Goal: Task Accomplishment & Management: Complete application form

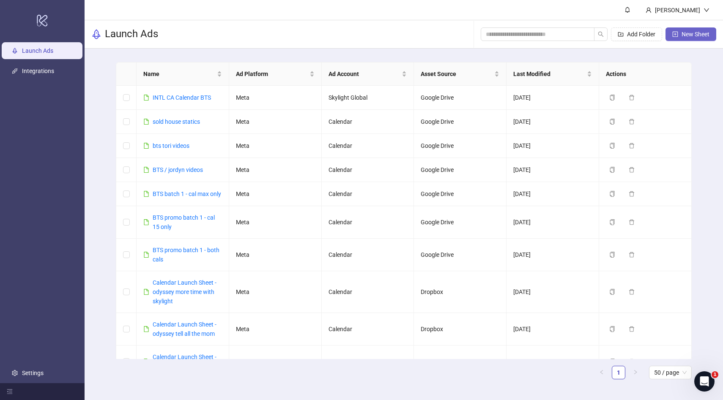
click at [693, 34] on span "New Sheet" at bounding box center [695, 34] width 28 height 7
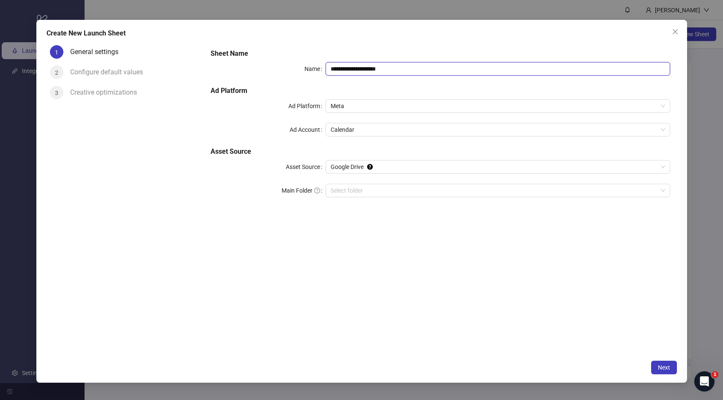
click at [351, 68] on input "**********" at bounding box center [497, 69] width 344 height 14
type input "**********"
click at [432, 249] on div "**********" at bounding box center [440, 199] width 472 height 314
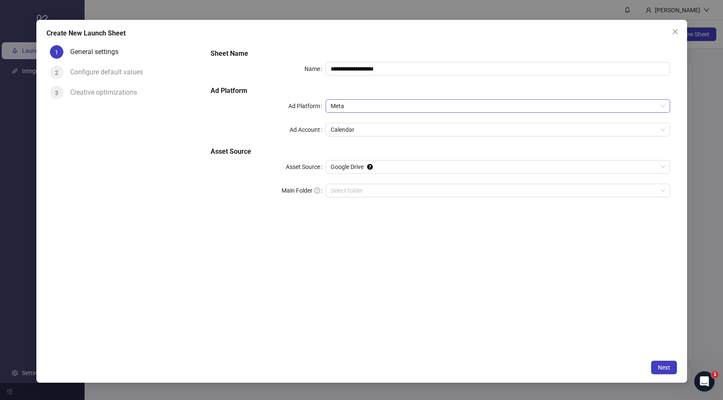
click at [369, 105] on span "Meta" at bounding box center [497, 106] width 334 height 13
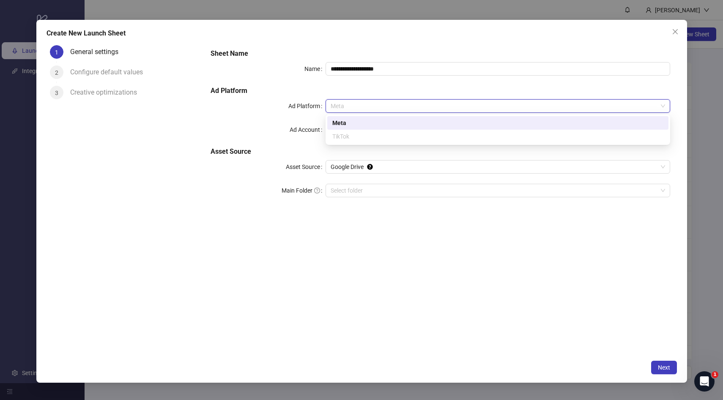
click at [387, 216] on div "**********" at bounding box center [440, 199] width 472 height 314
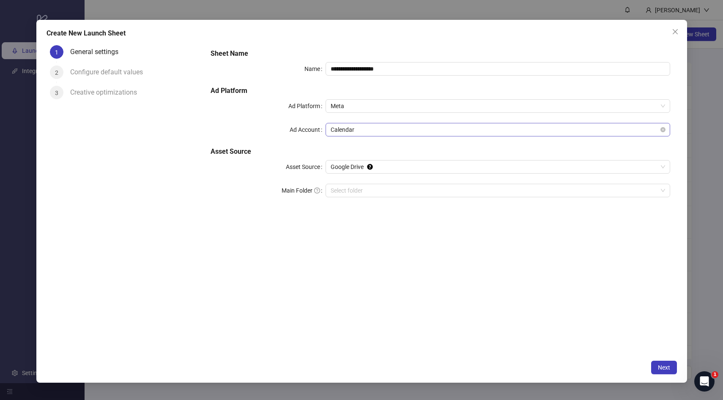
click at [368, 131] on span "Calendar" at bounding box center [497, 129] width 334 height 13
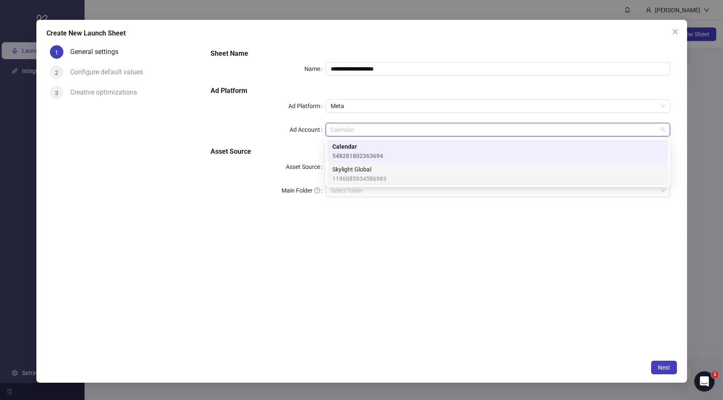
click at [375, 178] on span "1196085934586983" at bounding box center [359, 178] width 54 height 9
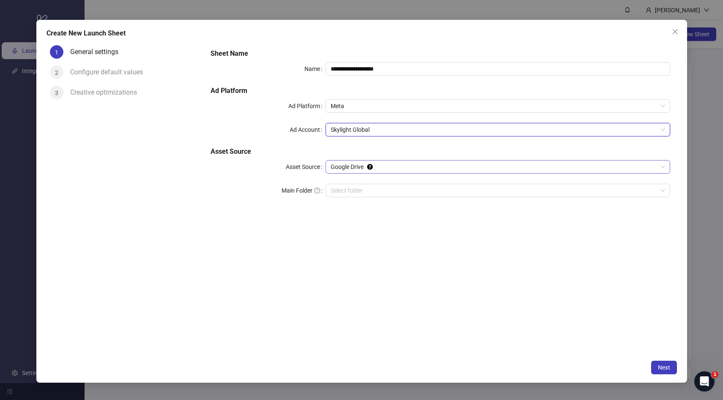
click at [393, 167] on span "Google Drive" at bounding box center [497, 167] width 334 height 13
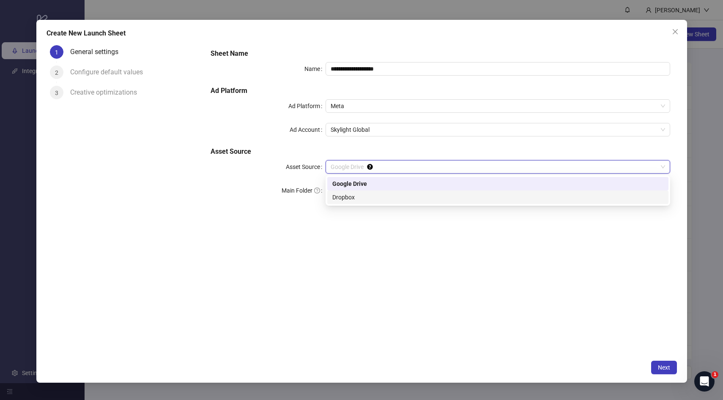
click at [400, 295] on div "**********" at bounding box center [440, 199] width 472 height 314
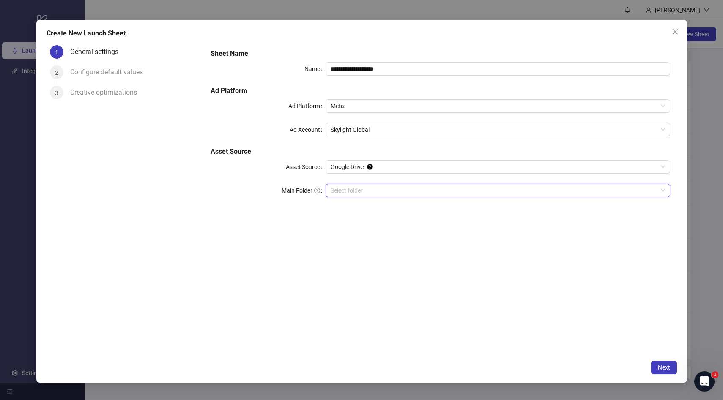
click at [371, 191] on input "Main Folder" at bounding box center [493, 190] width 327 height 13
click at [663, 369] on span "Next" at bounding box center [664, 367] width 12 height 7
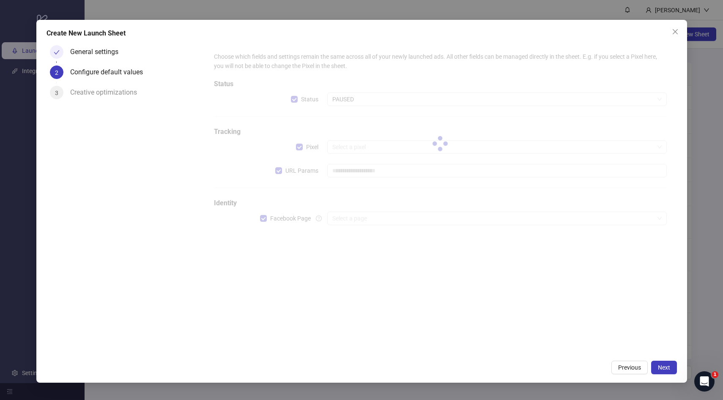
type input "**********"
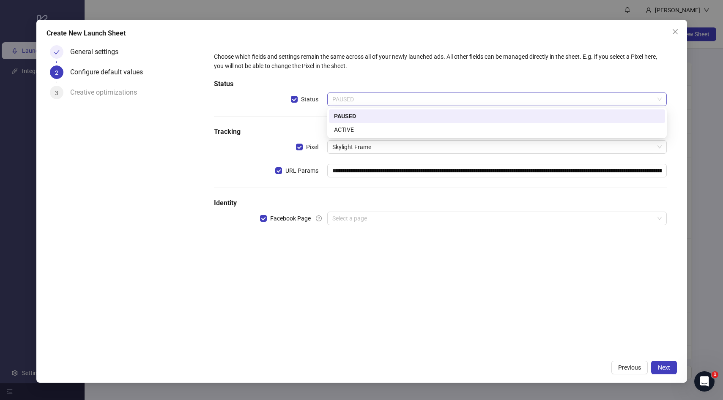
click at [344, 97] on span "PAUSED" at bounding box center [496, 99] width 329 height 13
click at [348, 131] on div "ACTIVE" at bounding box center [497, 129] width 326 height 9
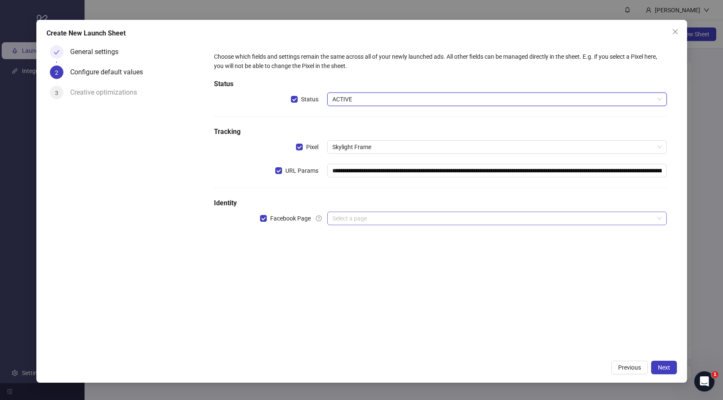
click at [377, 216] on input "search" at bounding box center [493, 218] width 322 height 13
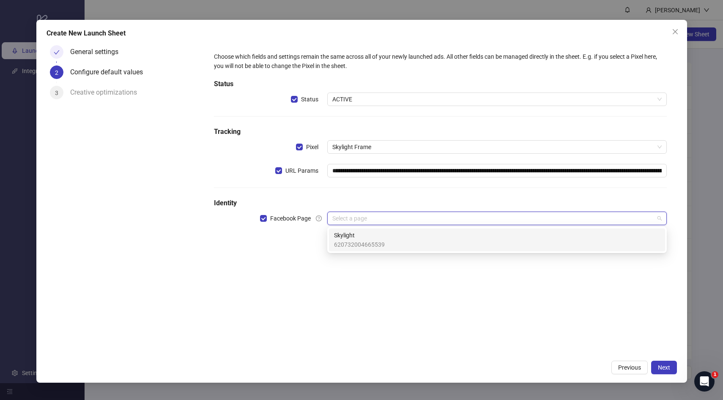
click at [376, 232] on span "Skylight" at bounding box center [359, 235] width 51 height 9
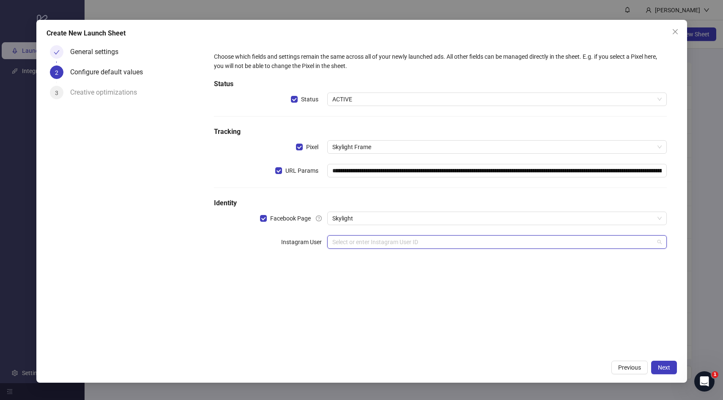
click at [393, 242] on input "search" at bounding box center [493, 242] width 322 height 13
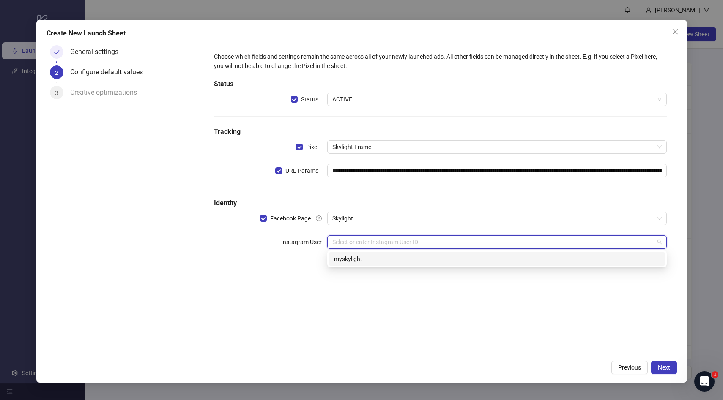
click at [390, 260] on div "myskylight" at bounding box center [497, 258] width 326 height 9
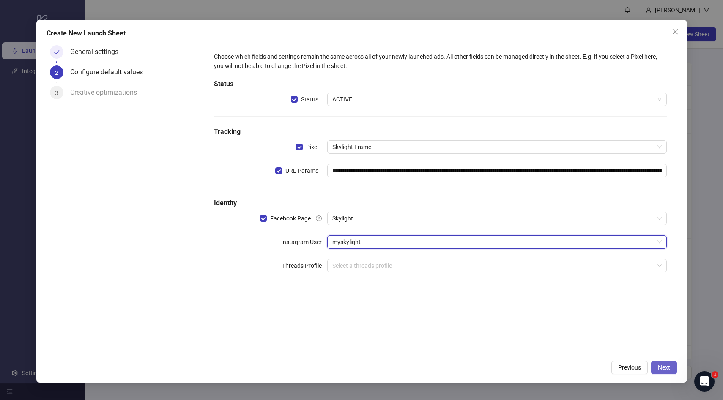
click at [658, 370] on span "Next" at bounding box center [664, 367] width 12 height 7
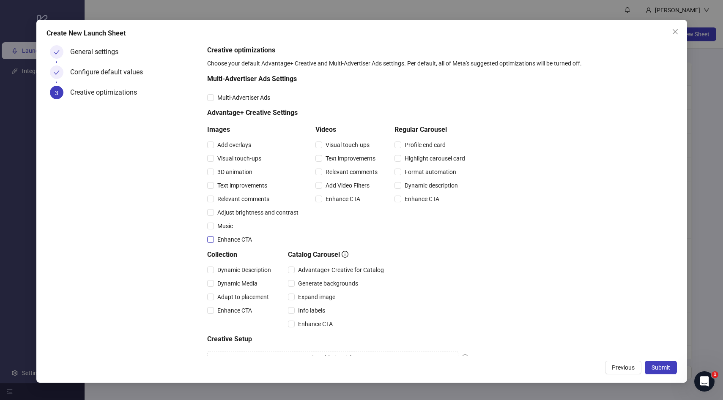
click at [242, 241] on span "Enhance CTA" at bounding box center [234, 239] width 41 height 9
click at [333, 201] on span "Enhance CTA" at bounding box center [342, 198] width 41 height 9
click at [264, 97] on span "Multi-Advertiser Ads" at bounding box center [244, 97] width 60 height 9
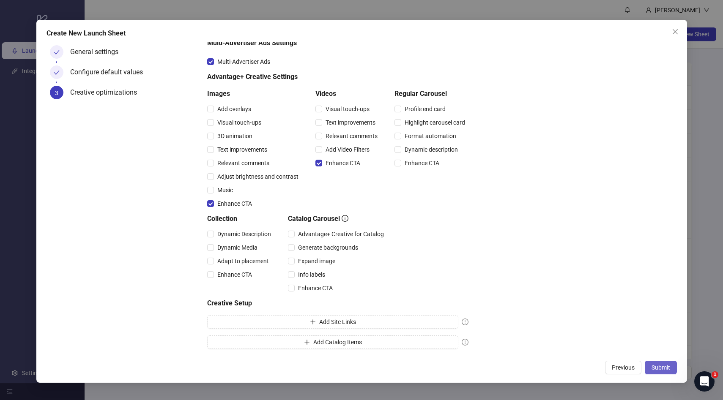
click at [658, 367] on span "Submit" at bounding box center [660, 367] width 19 height 7
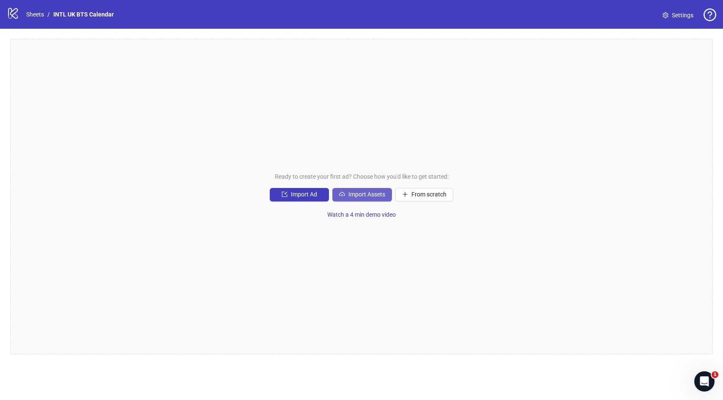
click at [359, 194] on span "Import Assets" at bounding box center [366, 194] width 37 height 7
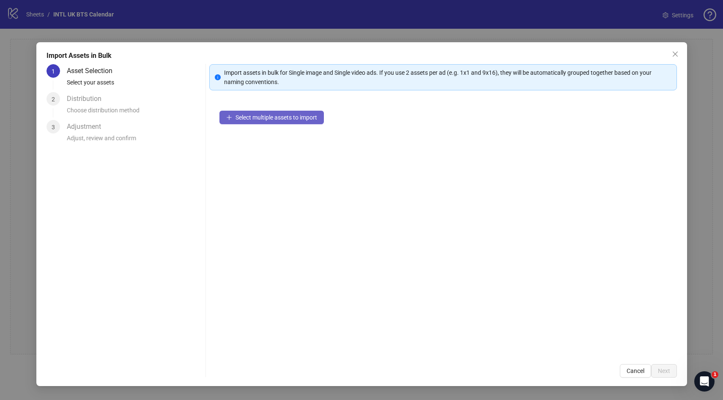
click at [290, 117] on span "Select multiple assets to import" at bounding box center [276, 117] width 82 height 7
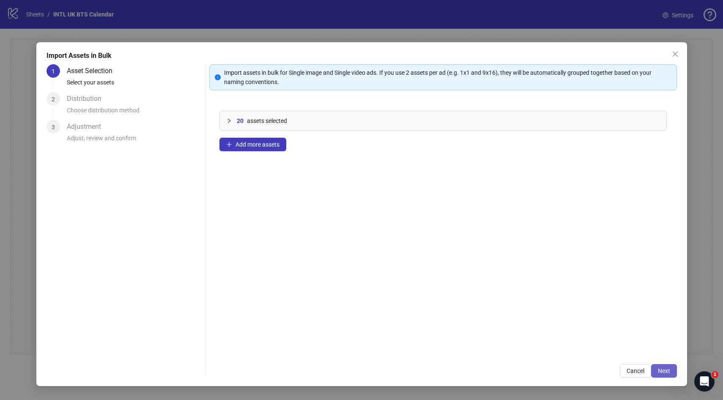
click at [668, 370] on span "Next" at bounding box center [664, 371] width 12 height 7
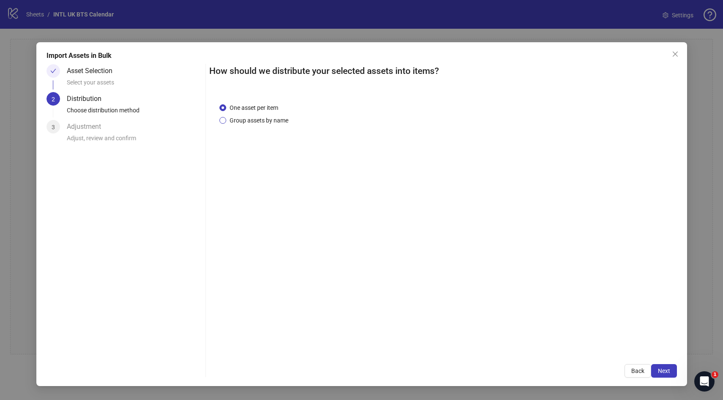
click at [266, 116] on span "Group assets by name" at bounding box center [258, 120] width 65 height 9
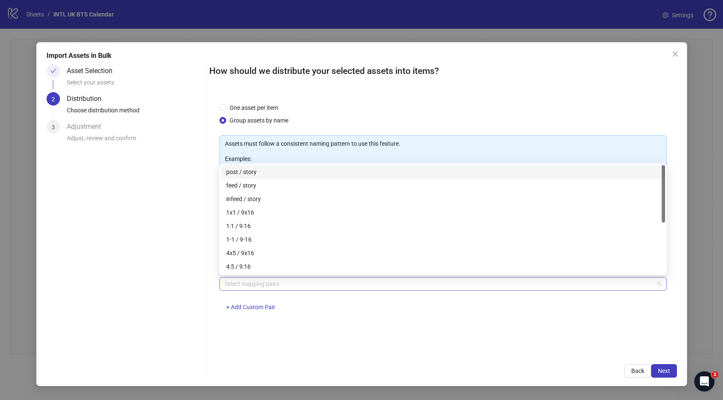
click at [277, 288] on div at bounding box center [438, 284] width 435 height 12
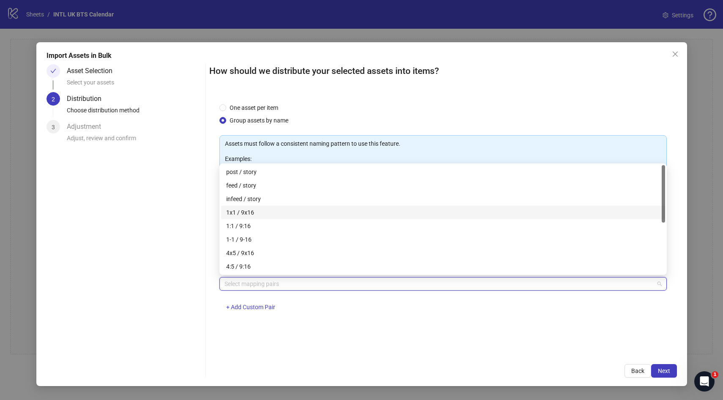
click at [270, 210] on div "1x1 / 9x16" at bounding box center [443, 212] width 434 height 9
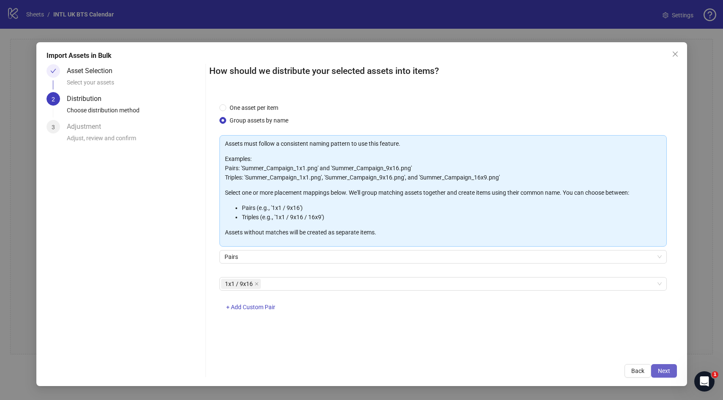
click at [663, 372] on span "Next" at bounding box center [664, 371] width 12 height 7
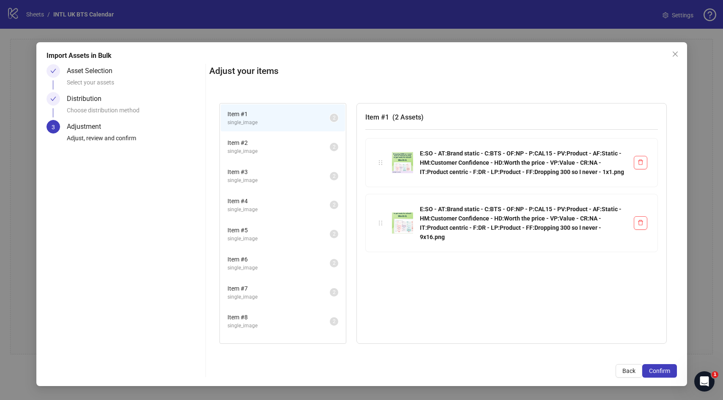
click at [279, 147] on span "Item # 2" at bounding box center [278, 142] width 102 height 9
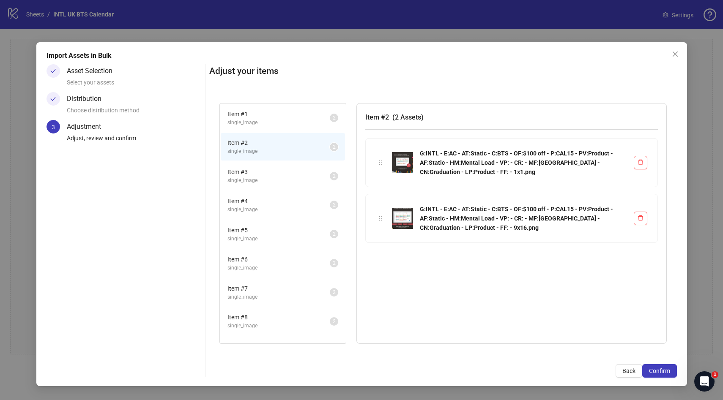
click at [279, 175] on span "Item # 3" at bounding box center [278, 171] width 102 height 9
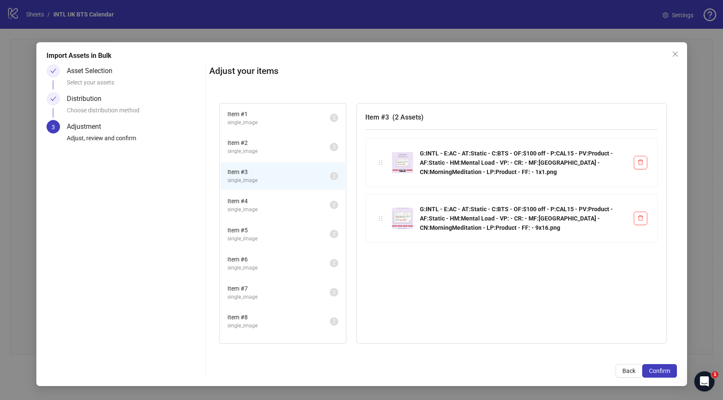
click at [270, 206] on span "single_image" at bounding box center [278, 210] width 102 height 8
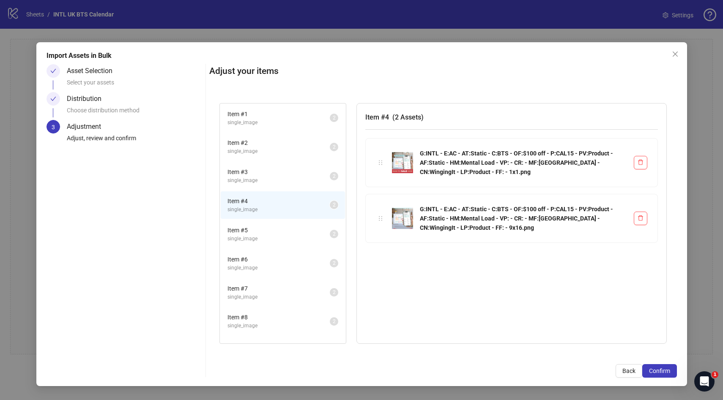
click at [279, 236] on span "single_image" at bounding box center [278, 239] width 102 height 8
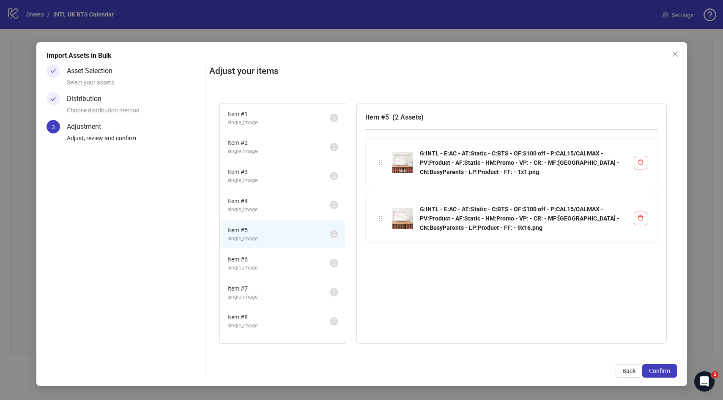
click at [280, 264] on span "single_image" at bounding box center [278, 268] width 102 height 8
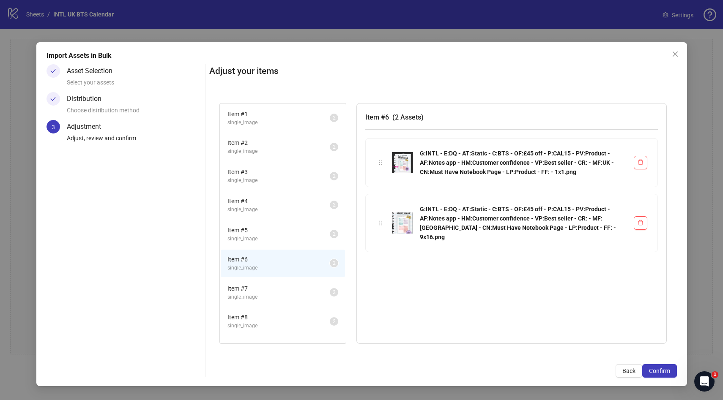
click at [267, 297] on span "single_image" at bounding box center [278, 297] width 102 height 8
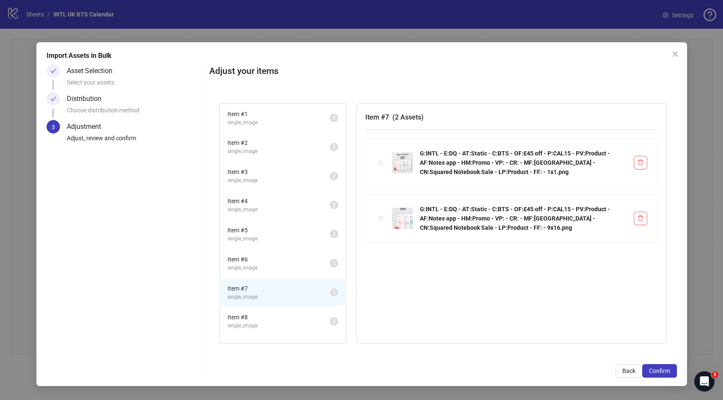
click at [269, 321] on span "Item # 8" at bounding box center [278, 317] width 102 height 9
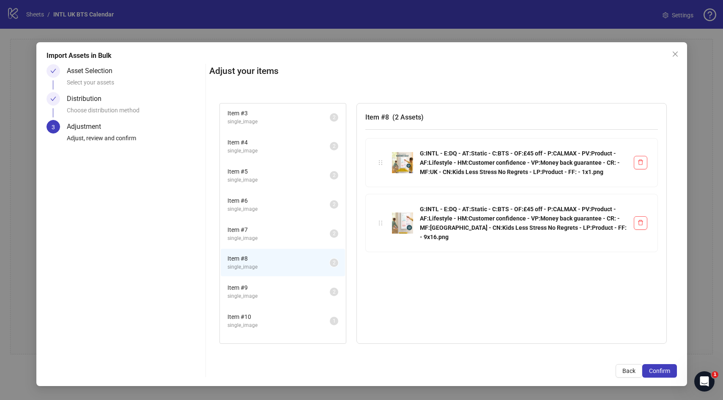
scroll to position [79, 0]
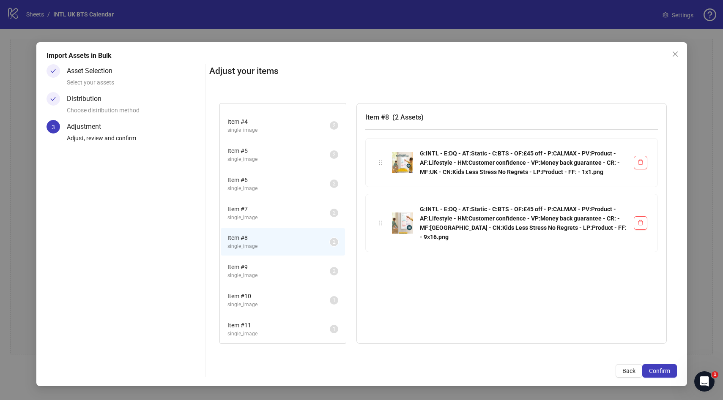
click at [270, 270] on span "Item # 9" at bounding box center [278, 266] width 102 height 9
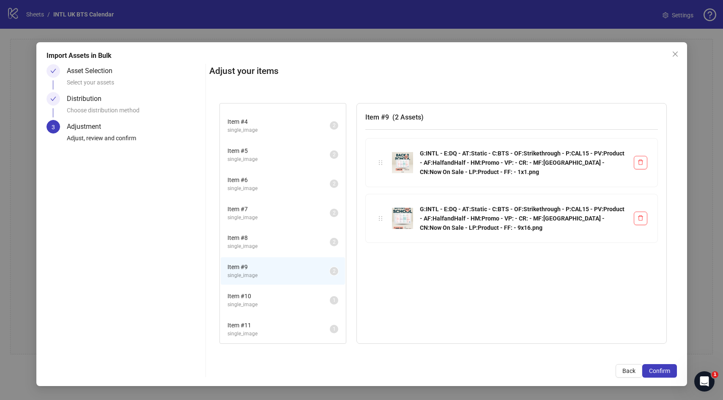
click at [263, 298] on span "Item # 10" at bounding box center [278, 296] width 102 height 9
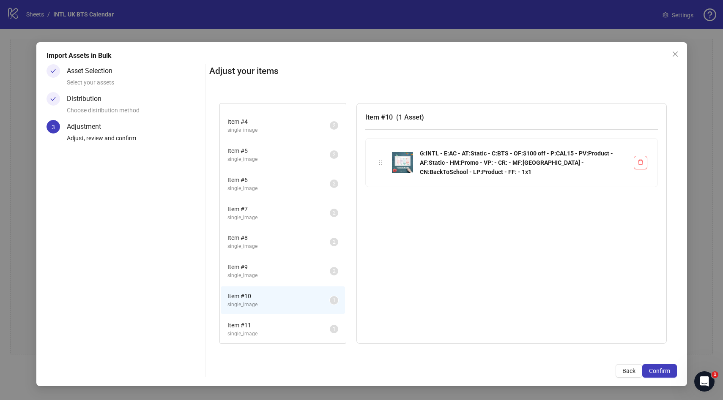
click at [271, 326] on span "Item # 11" at bounding box center [278, 325] width 102 height 9
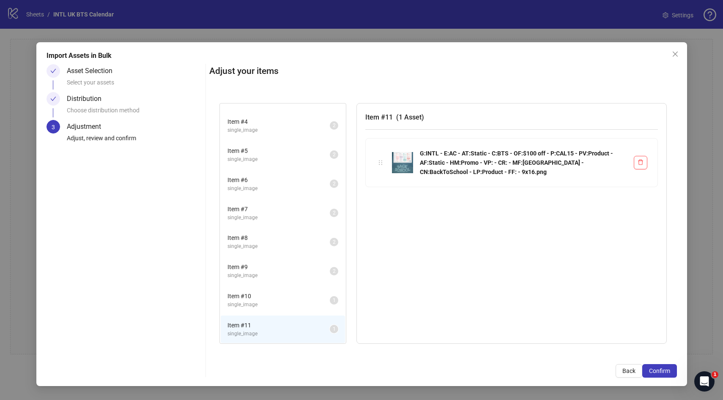
click at [275, 305] on span "single_image" at bounding box center [278, 305] width 102 height 8
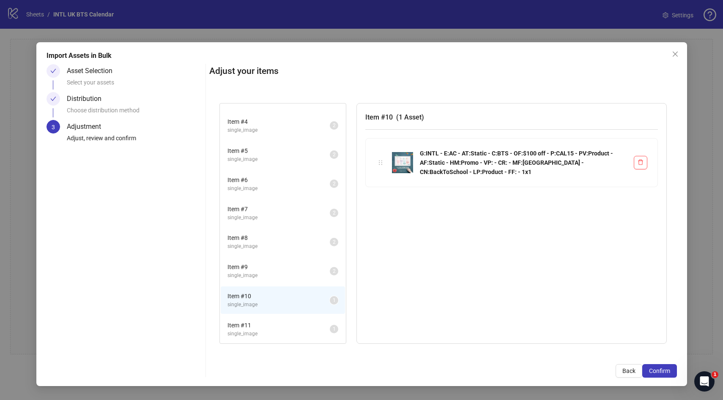
click at [279, 338] on li "Item # 11 single_image 1" at bounding box center [283, 329] width 124 height 27
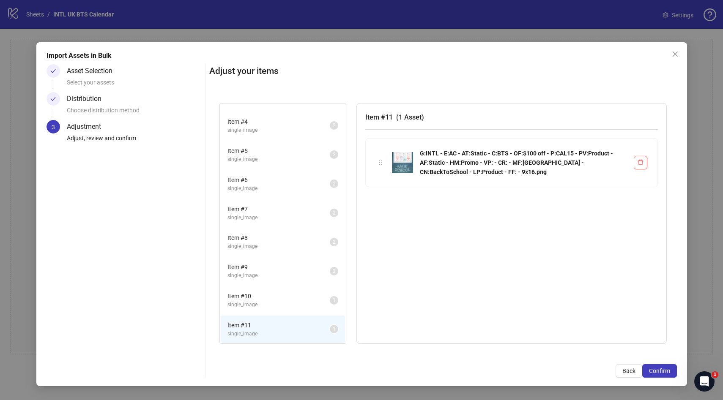
click at [274, 300] on span "Item # 10" at bounding box center [278, 296] width 102 height 9
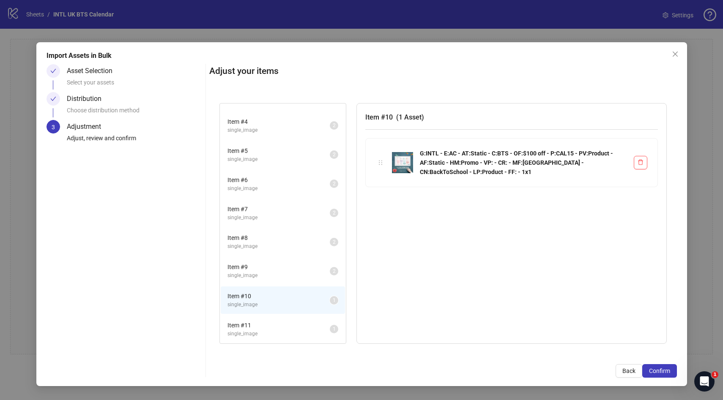
click at [278, 326] on span "Item # 11" at bounding box center [278, 325] width 102 height 9
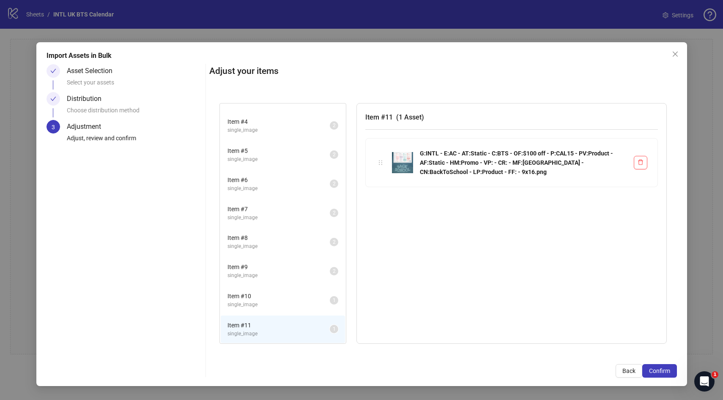
click at [273, 307] on span "single_image" at bounding box center [278, 305] width 102 height 8
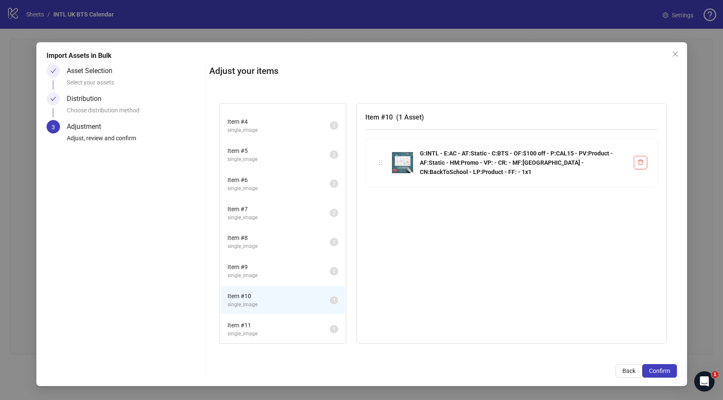
click at [273, 339] on li "Item # 11 single_image 1" at bounding box center [283, 329] width 124 height 27
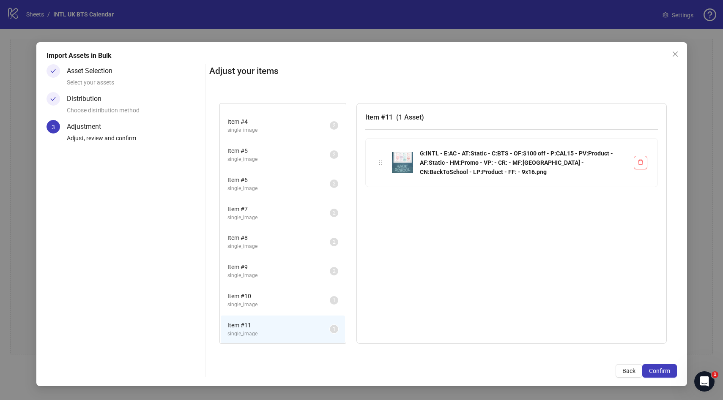
click at [271, 302] on span "single_image" at bounding box center [278, 305] width 102 height 8
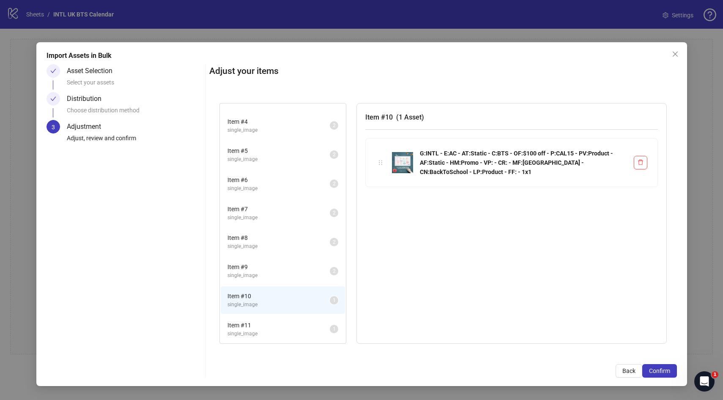
click at [268, 332] on span "single_image" at bounding box center [278, 334] width 102 height 8
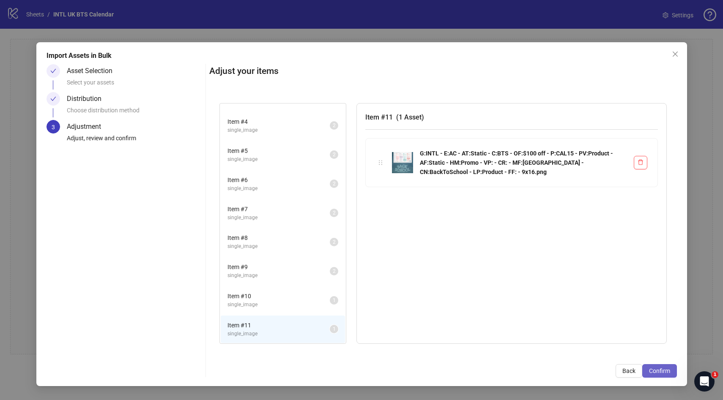
click at [669, 371] on span "Confirm" at bounding box center [659, 371] width 21 height 7
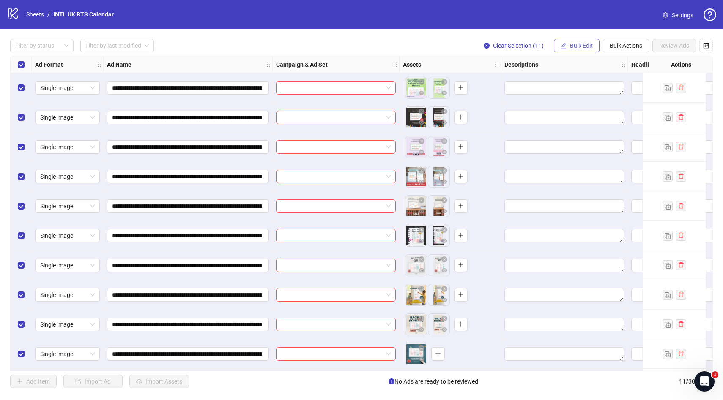
click at [589, 43] on span "Bulk Edit" at bounding box center [581, 45] width 23 height 7
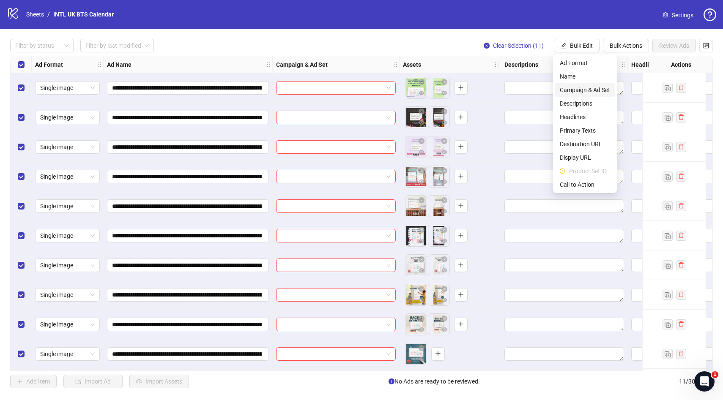
click at [589, 93] on span "Campaign & Ad Set" at bounding box center [584, 89] width 50 height 9
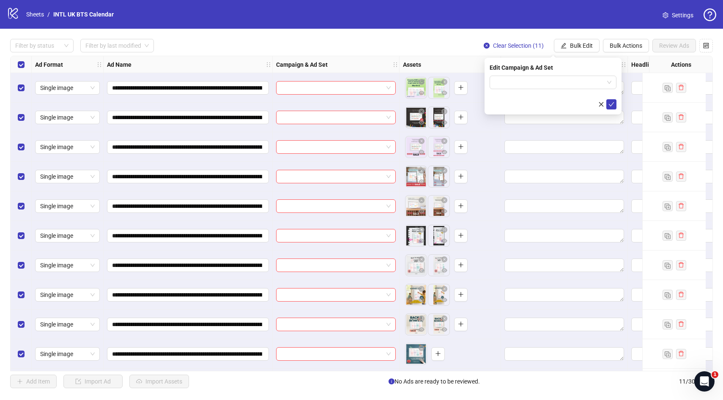
click at [531, 73] on div "Edit Campaign & Ad Set" at bounding box center [552, 86] width 137 height 57
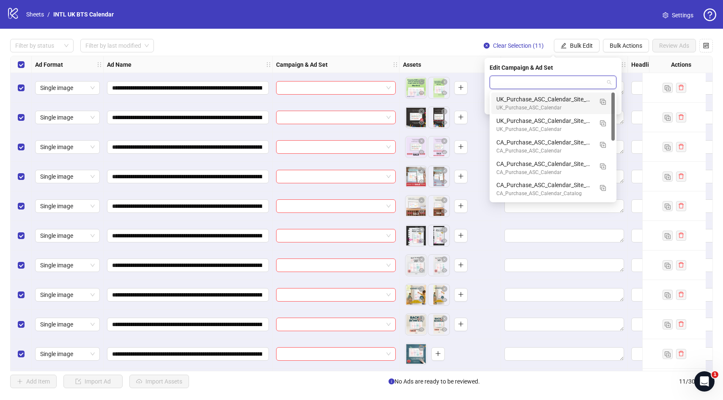
click at [531, 82] on input "search" at bounding box center [548, 82] width 109 height 13
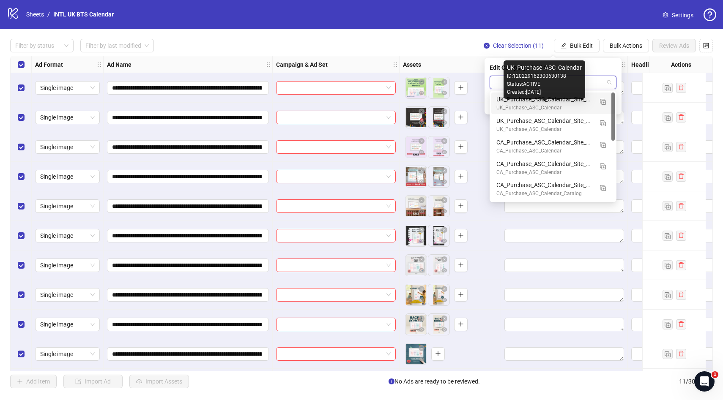
click at [540, 106] on div "UK_Purchase_ASC_Calendar" at bounding box center [544, 108] width 96 height 8
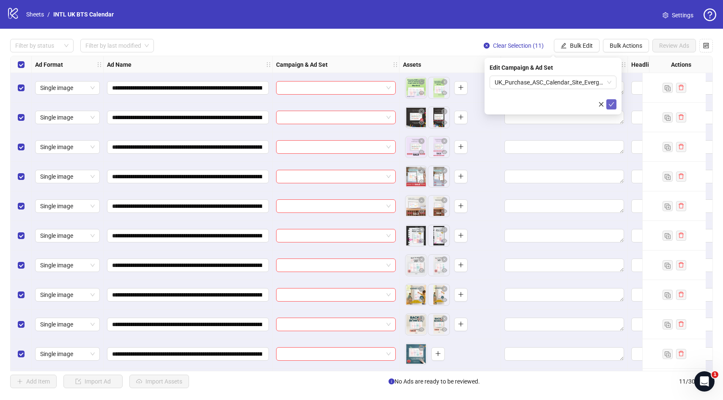
click at [611, 106] on icon "check" at bounding box center [611, 104] width 6 height 6
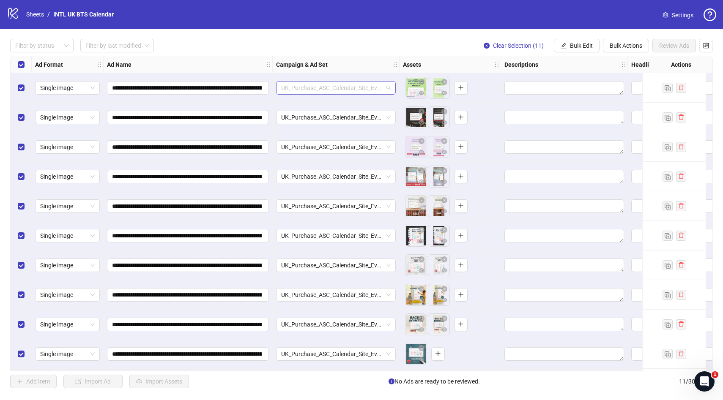
click at [379, 90] on span "UK_Purchase_ASC_Calendar_Site_Evergreen" at bounding box center [335, 88] width 109 height 13
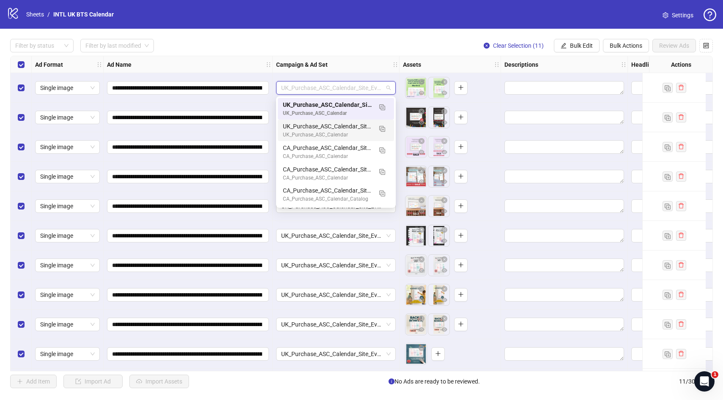
click at [409, 50] on div "Filter by status Filter by last modified Clear Selection (11) Bulk Edit Bulk Ac…" at bounding box center [361, 46] width 702 height 14
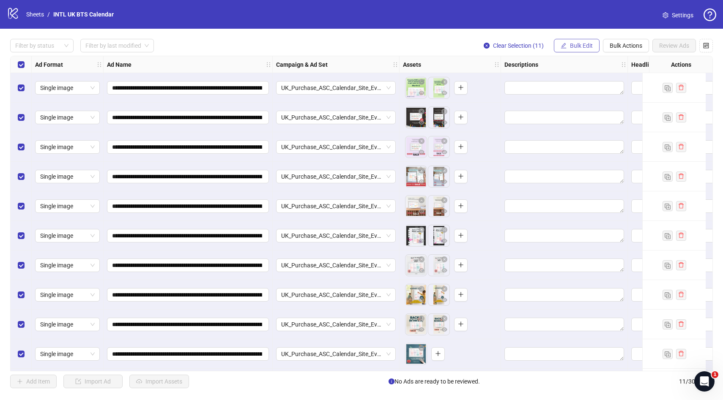
click at [587, 46] on span "Bulk Edit" at bounding box center [581, 45] width 23 height 7
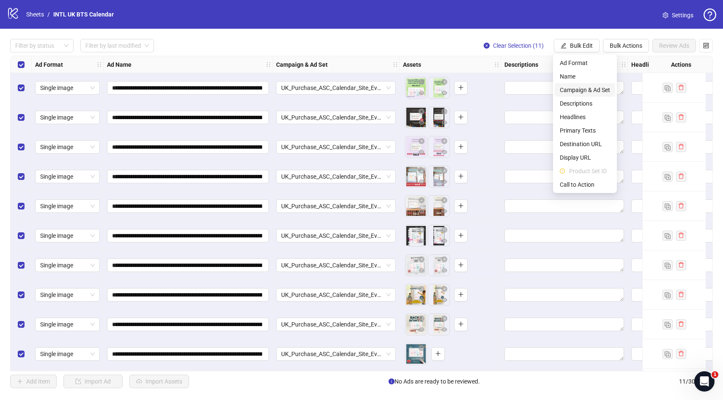
click at [586, 91] on span "Campaign & Ad Set" at bounding box center [584, 89] width 50 height 9
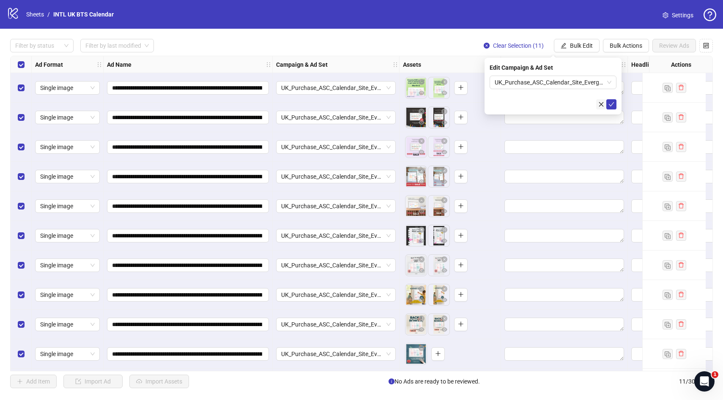
click at [600, 104] on icon "close" at bounding box center [601, 104] width 5 height 5
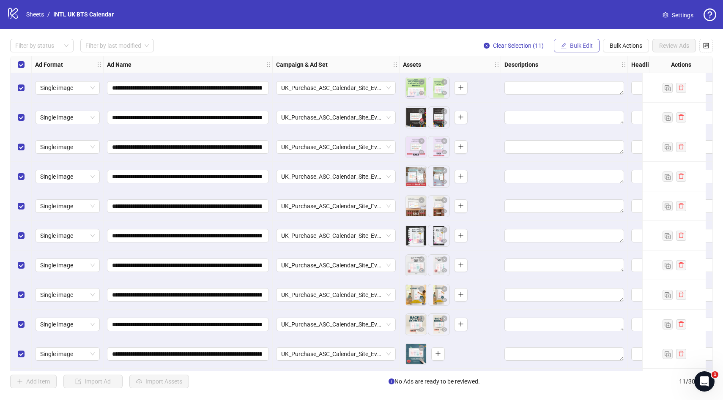
click at [580, 44] on span "Bulk Edit" at bounding box center [581, 45] width 23 height 7
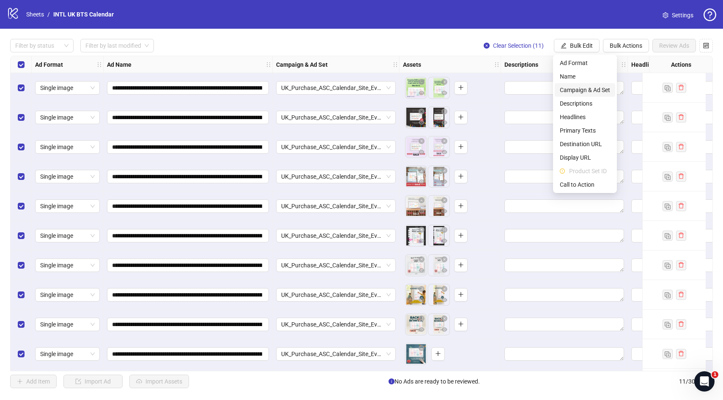
click at [588, 92] on span "Campaign & Ad Set" at bounding box center [584, 89] width 50 height 9
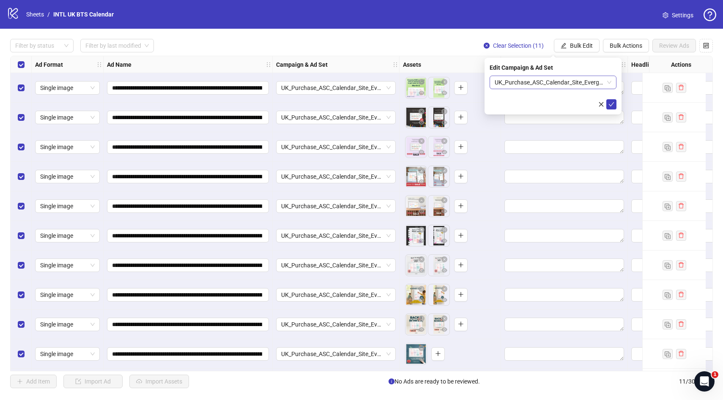
click at [583, 82] on span "UK_Purchase_ASC_Calendar_Site_Evergreen" at bounding box center [552, 82] width 117 height 13
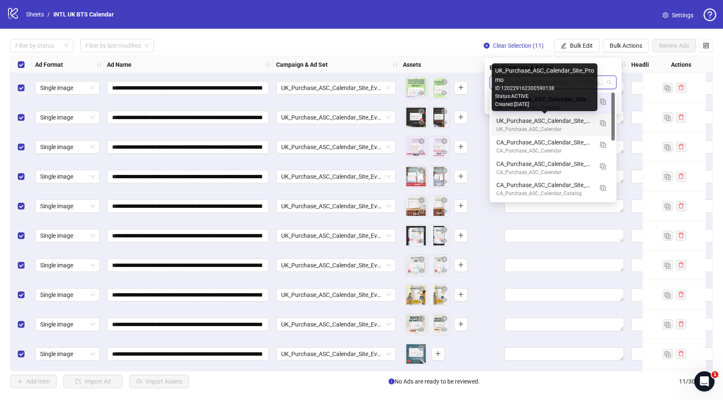
click at [568, 123] on div "UK_Purchase_ASC_Calendar_Site_Promo" at bounding box center [544, 120] width 96 height 9
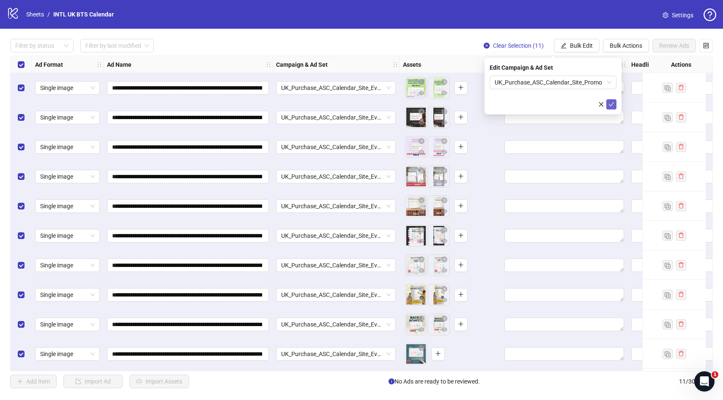
click at [610, 105] on icon "check" at bounding box center [611, 104] width 5 height 4
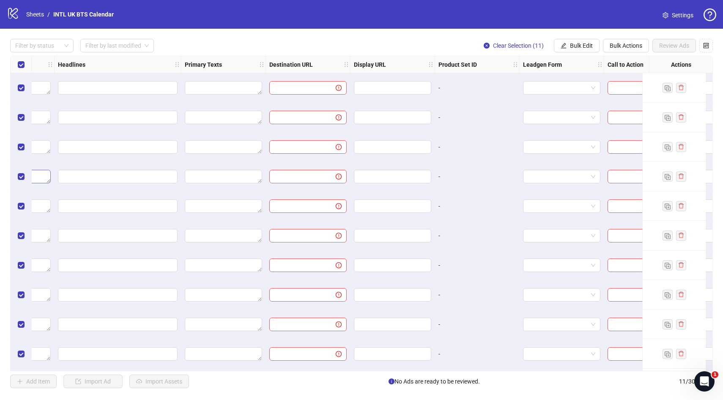
scroll to position [0, 629]
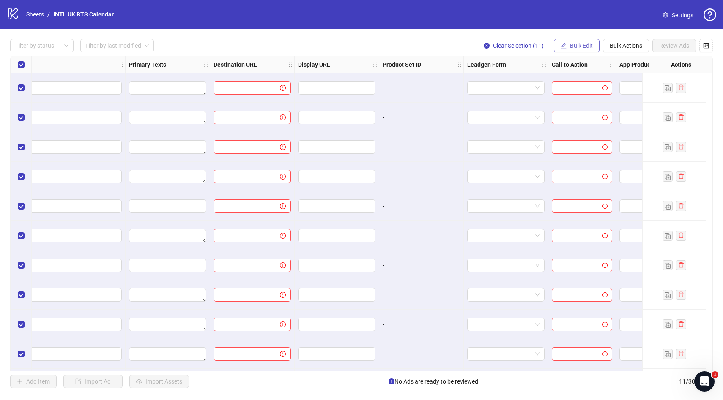
click at [579, 49] on span "Bulk Edit" at bounding box center [581, 45] width 23 height 7
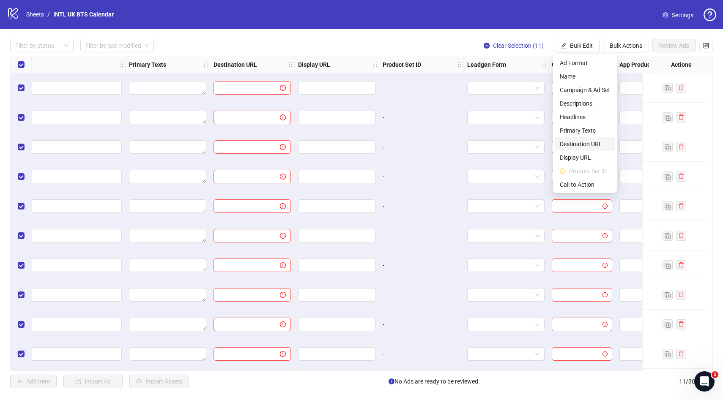
click at [579, 144] on span "Destination URL" at bounding box center [584, 143] width 50 height 9
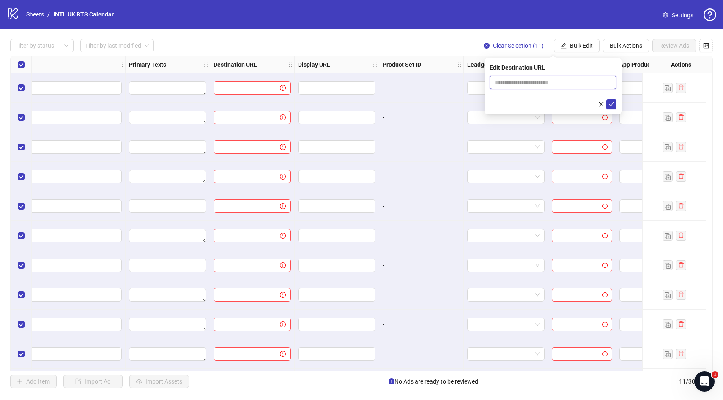
click at [570, 86] on input "text" at bounding box center [549, 82] width 110 height 9
paste input "**********"
type input "**********"
click at [609, 104] on icon "check" at bounding box center [611, 104] width 6 height 6
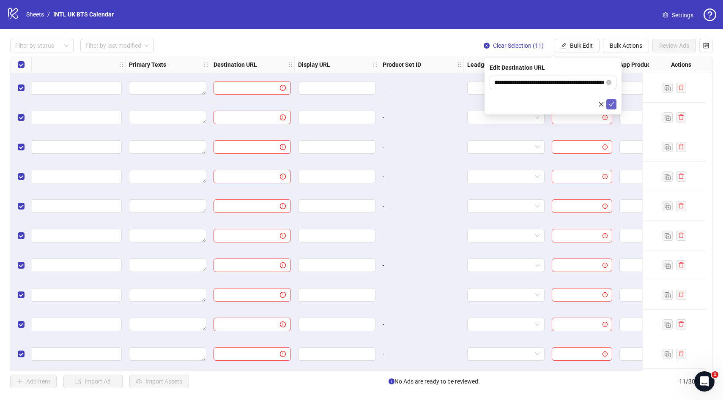
scroll to position [0, 0]
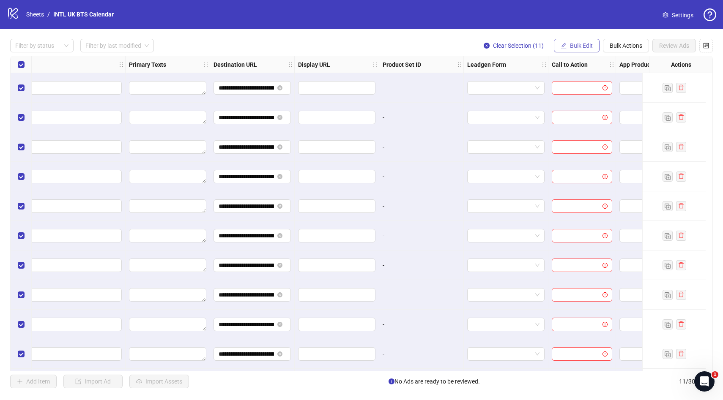
click at [571, 49] on span "Bulk Edit" at bounding box center [581, 45] width 23 height 7
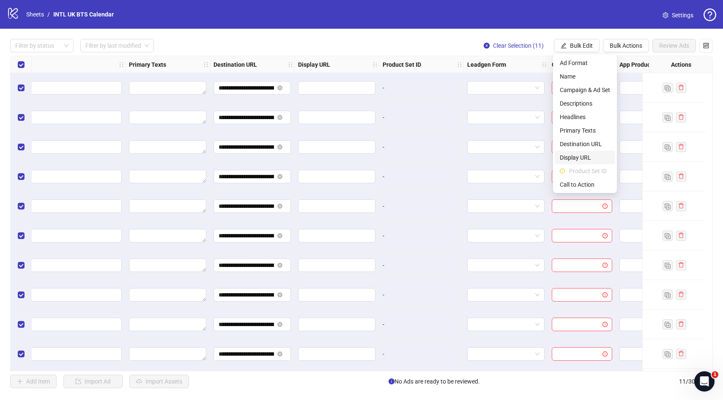
click at [586, 151] on li "Display URL" at bounding box center [584, 158] width 60 height 14
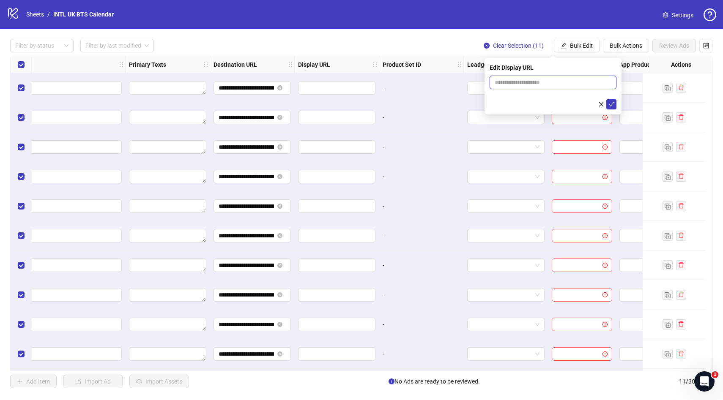
click at [527, 82] on input "text" at bounding box center [552, 83] width 127 height 14
paste input "**********"
type input "**********"
click at [610, 106] on icon "check" at bounding box center [611, 104] width 6 height 6
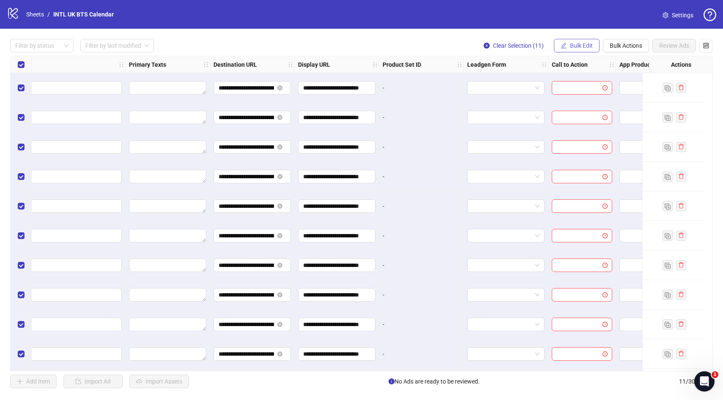
click at [583, 43] on span "Bulk Edit" at bounding box center [581, 45] width 23 height 7
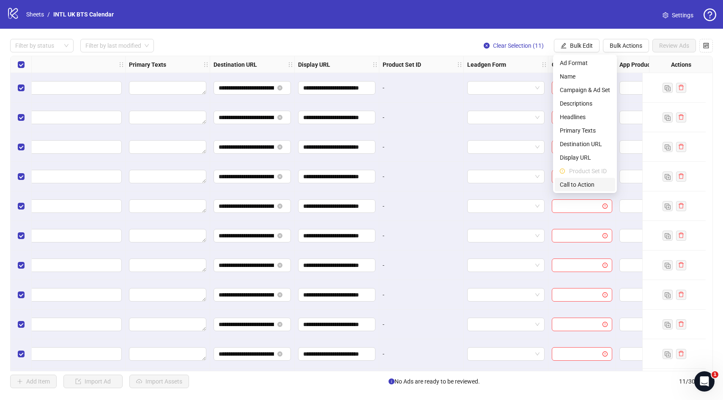
click at [578, 181] on span "Call to Action" at bounding box center [584, 184] width 50 height 9
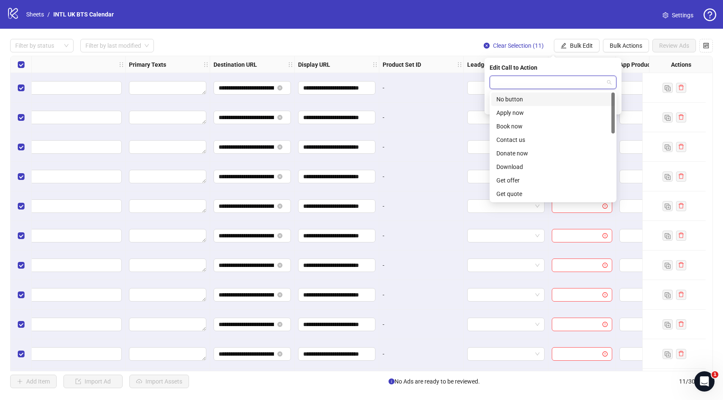
click at [545, 80] on input "search" at bounding box center [548, 82] width 109 height 13
click at [532, 127] on div "Shop now" at bounding box center [552, 126] width 113 height 9
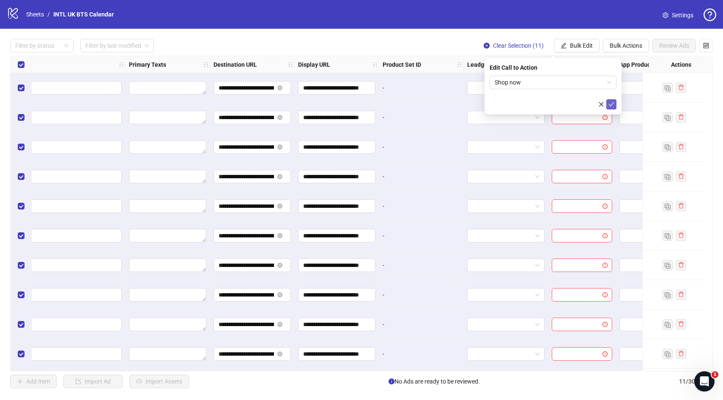
click at [609, 104] on icon "check" at bounding box center [611, 104] width 6 height 6
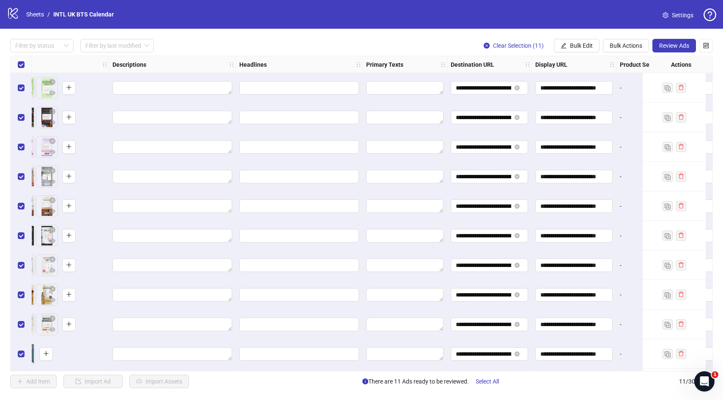
scroll to position [0, 391]
click at [578, 43] on span "Bulk Edit" at bounding box center [581, 45] width 23 height 7
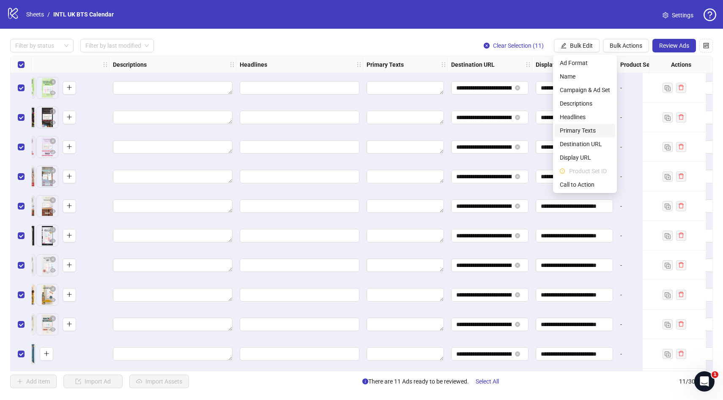
click at [584, 129] on span "Primary Texts" at bounding box center [584, 130] width 50 height 9
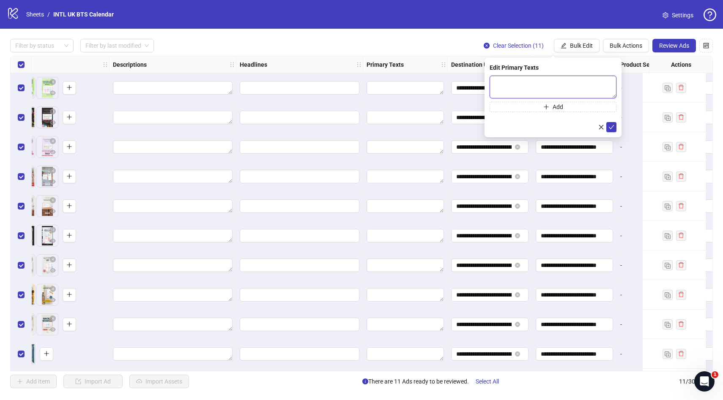
click at [541, 86] on textarea at bounding box center [552, 87] width 127 height 23
paste textarea "**********"
type textarea "**********"
click at [611, 126] on icon "check" at bounding box center [611, 127] width 6 height 6
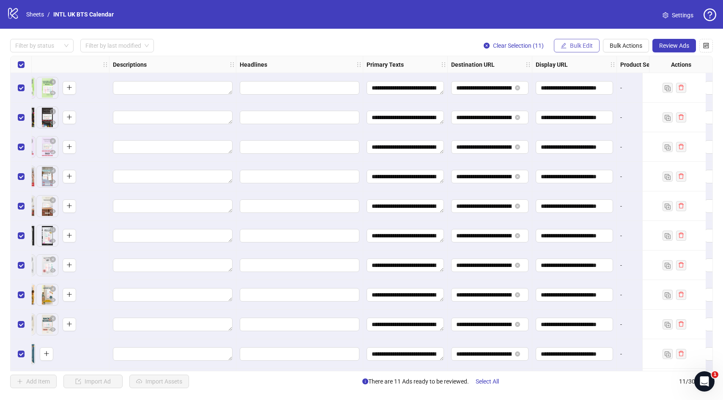
click at [578, 52] on button "Bulk Edit" at bounding box center [577, 46] width 46 height 14
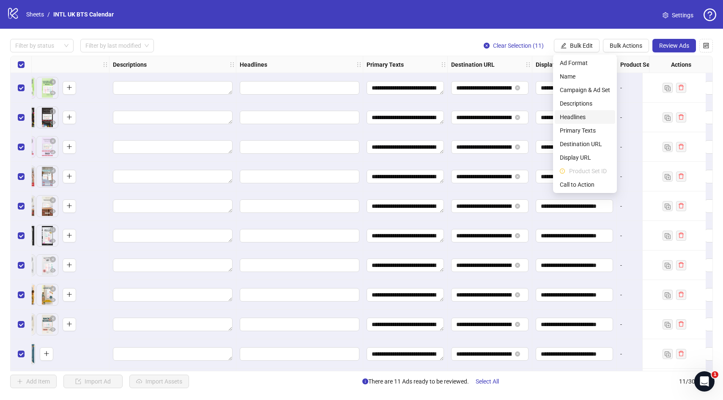
click at [589, 114] on span "Headlines" at bounding box center [584, 116] width 50 height 9
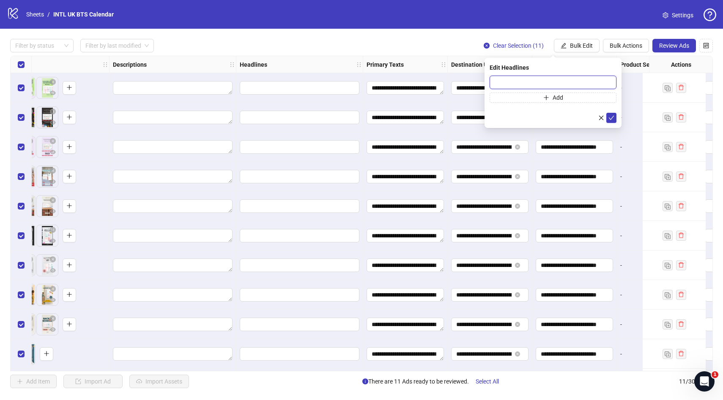
click at [548, 81] on input "text" at bounding box center [552, 83] width 127 height 14
paste input "**********"
type input "**********"
click at [613, 115] on icon "check" at bounding box center [611, 118] width 6 height 6
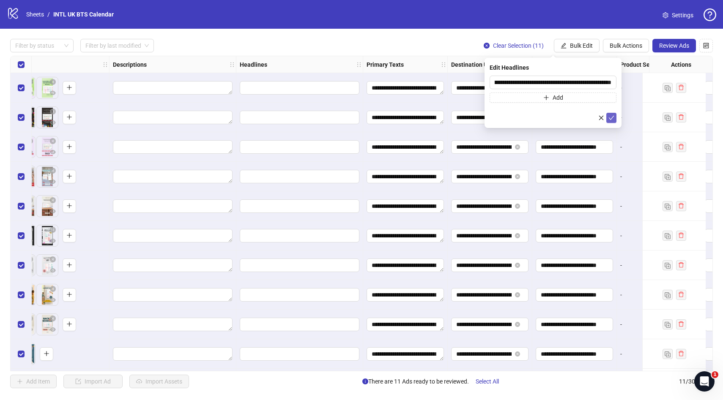
scroll to position [0, 0]
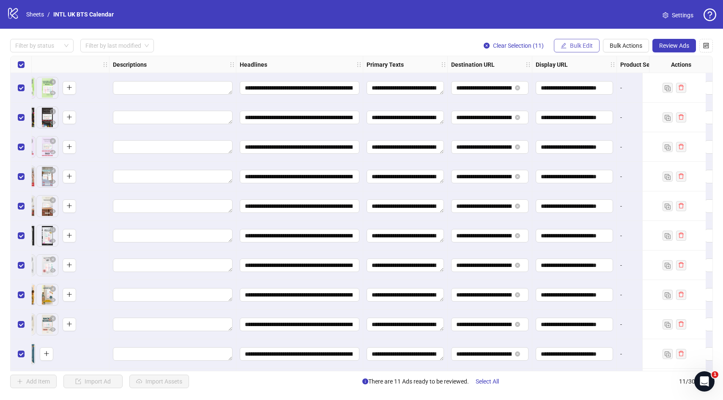
click at [588, 48] on span "Bulk Edit" at bounding box center [581, 45] width 23 height 7
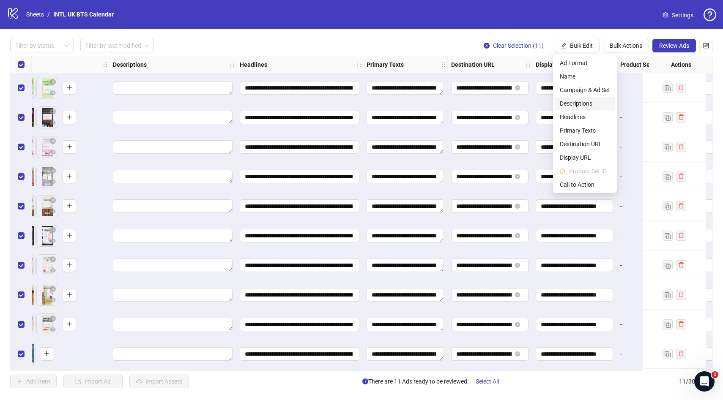
click at [583, 103] on span "Descriptions" at bounding box center [584, 103] width 50 height 9
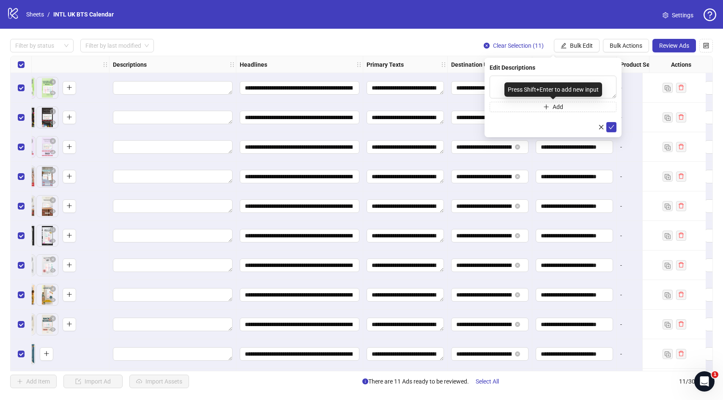
click at [538, 82] on div "Press Shift+Enter to add new input" at bounding box center [553, 89] width 98 height 14
click at [497, 81] on textarea at bounding box center [552, 87] width 127 height 23
paste textarea "**********"
type textarea "**********"
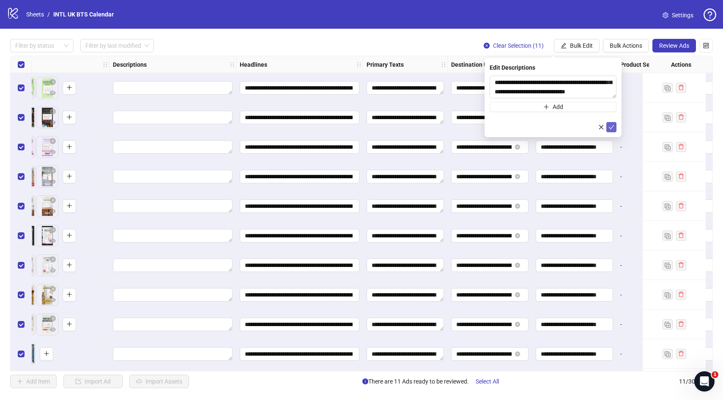
click at [611, 127] on icon "check" at bounding box center [611, 127] width 5 height 4
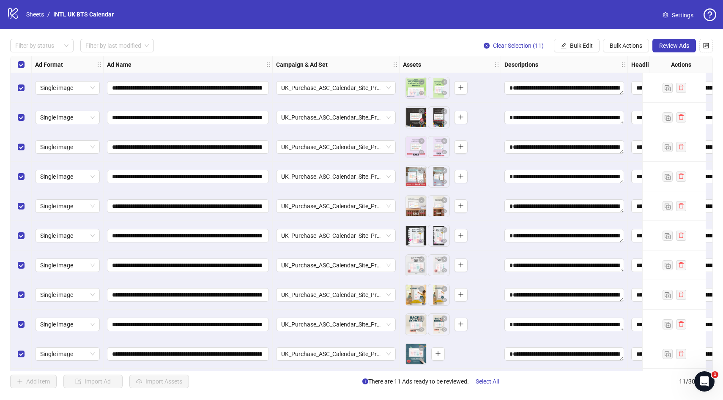
scroll to position [0, 11]
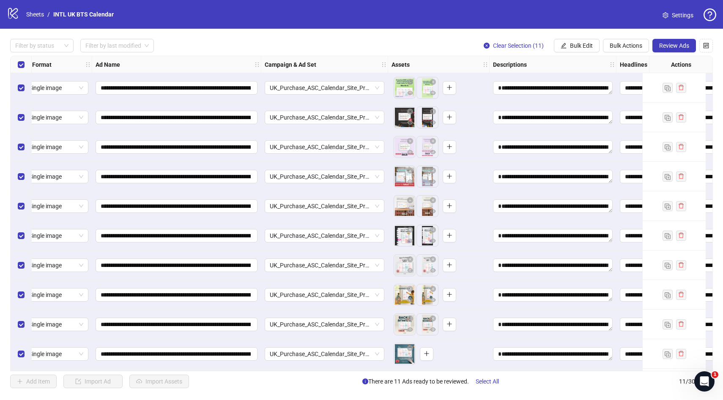
click at [177, 41] on div "Filter by status Filter by last modified Clear Selection (11) Bulk Edit Bulk Ac…" at bounding box center [361, 46] width 702 height 14
click at [591, 46] on span "Bulk Edit" at bounding box center [581, 45] width 23 height 7
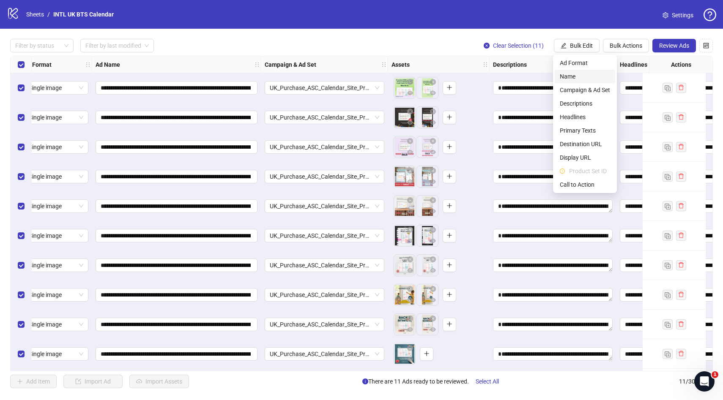
click at [581, 77] on span "Name" at bounding box center [584, 76] width 50 height 9
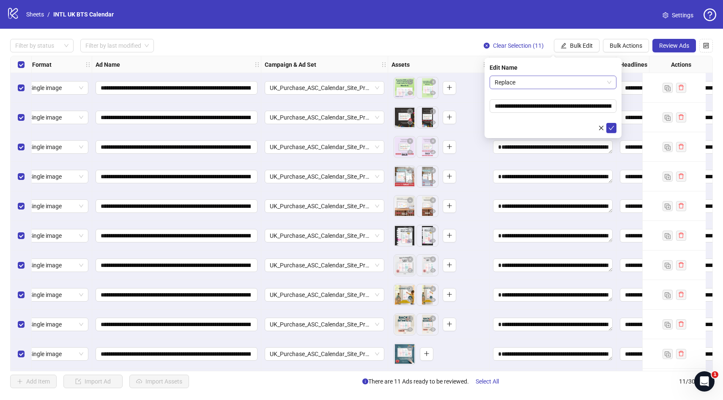
click at [584, 84] on span "Replace" at bounding box center [552, 82] width 117 height 13
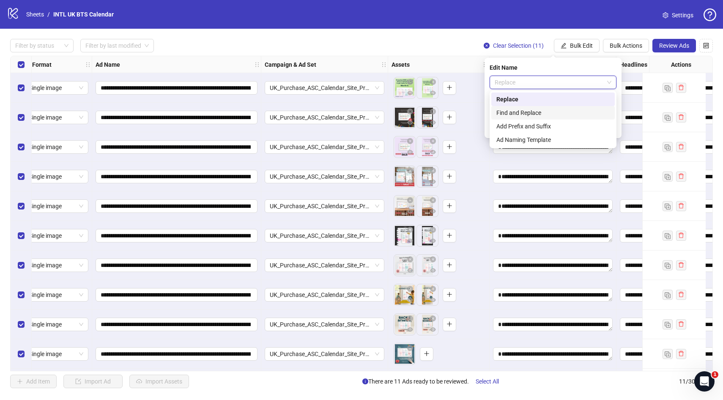
click at [568, 115] on div "Find and Replace" at bounding box center [552, 112] width 113 height 9
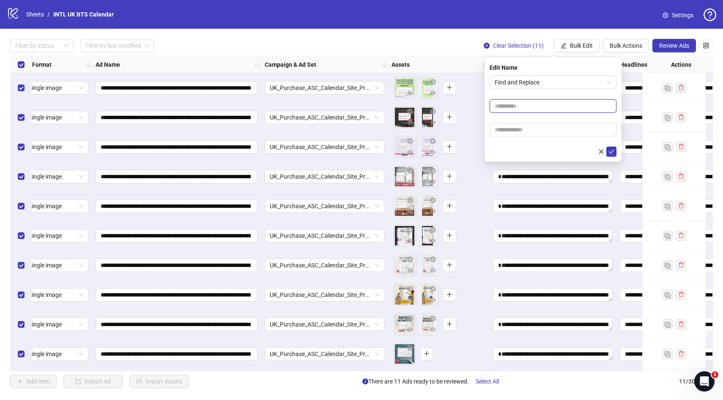
click at [510, 108] on input "text" at bounding box center [552, 106] width 127 height 14
type input "******"
click at [524, 133] on input "text" at bounding box center [552, 130] width 127 height 14
type input "****"
click at [612, 153] on icon "check" at bounding box center [611, 152] width 6 height 6
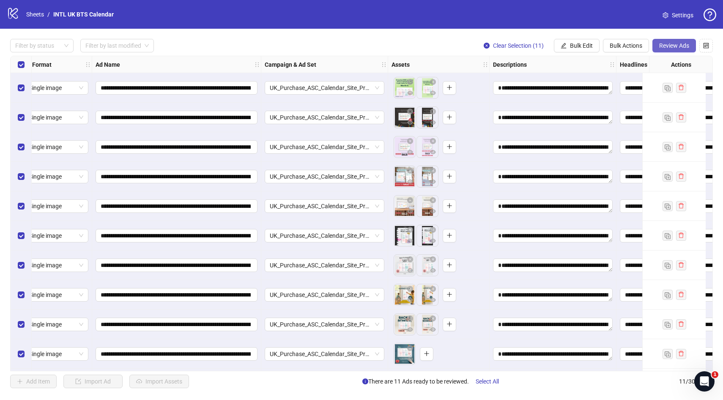
click at [674, 45] on span "Review Ads" at bounding box center [674, 45] width 30 height 7
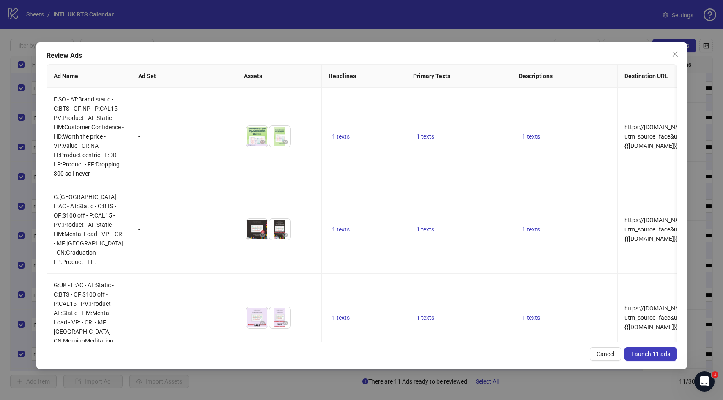
click at [652, 355] on span "Launch 11 ads" at bounding box center [650, 354] width 39 height 7
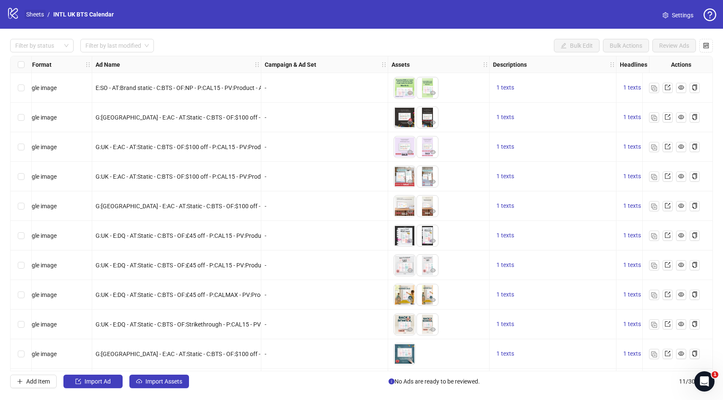
click at [38, 14] on link "Sheets" at bounding box center [35, 14] width 21 height 9
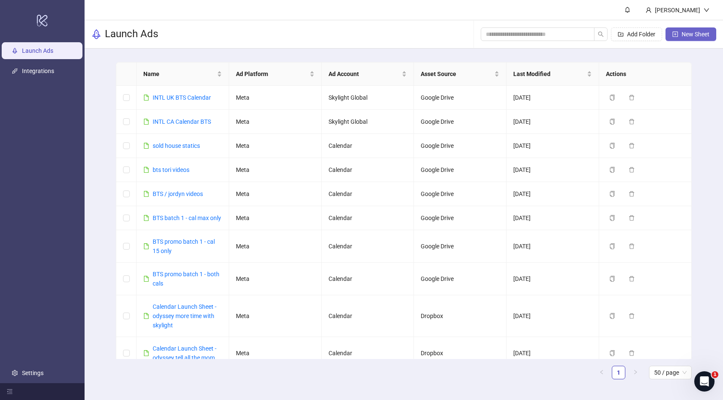
click at [685, 36] on span "New Sheet" at bounding box center [695, 34] width 28 height 7
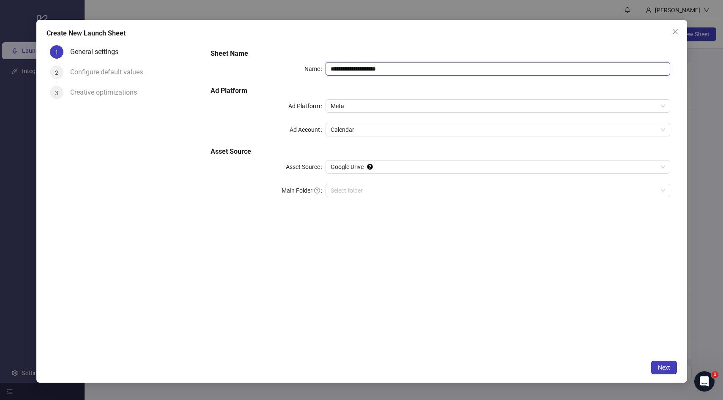
click at [401, 67] on input "**********" at bounding box center [497, 69] width 344 height 14
click at [511, 288] on div "**********" at bounding box center [440, 199] width 472 height 314
click at [407, 68] on input "**********" at bounding box center [497, 69] width 344 height 14
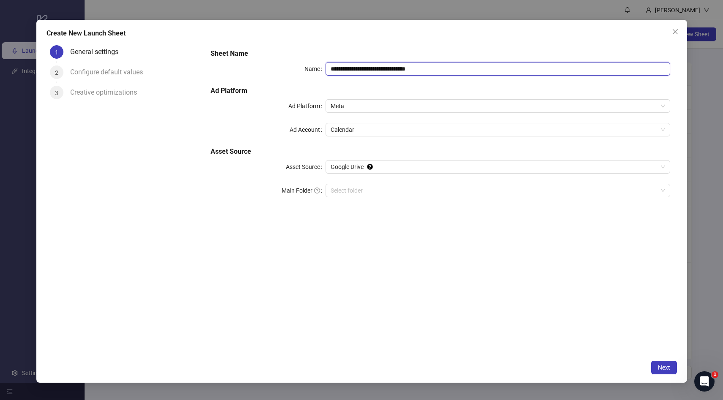
type input "**********"
click at [447, 244] on div "**********" at bounding box center [440, 199] width 472 height 314
click at [372, 124] on span "Calendar" at bounding box center [497, 129] width 334 height 13
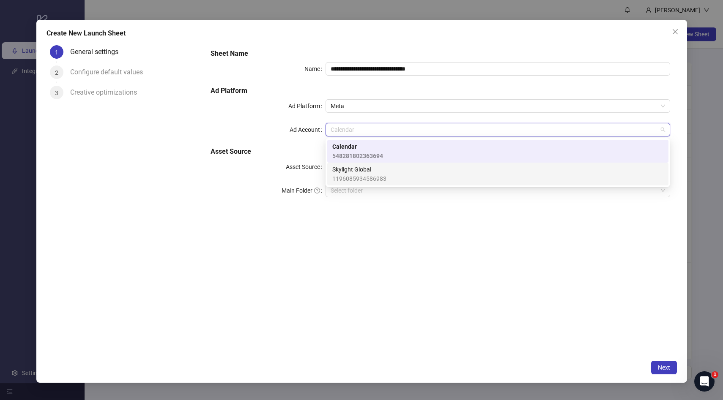
click at [377, 175] on span "1196085934586983" at bounding box center [359, 178] width 54 height 9
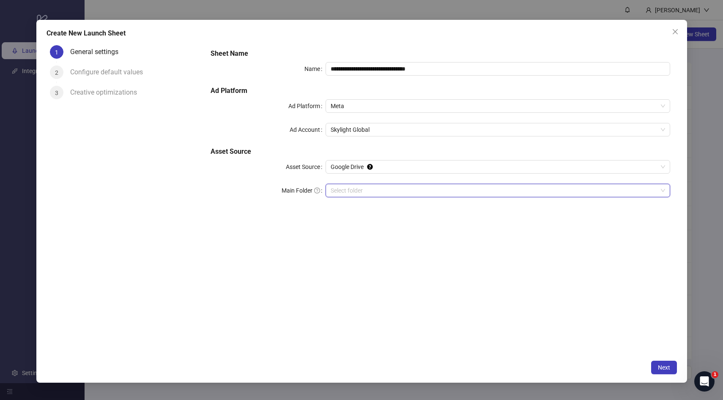
click at [378, 191] on input "Main Folder" at bounding box center [493, 190] width 327 height 13
click at [663, 367] on span "Next" at bounding box center [664, 367] width 12 height 7
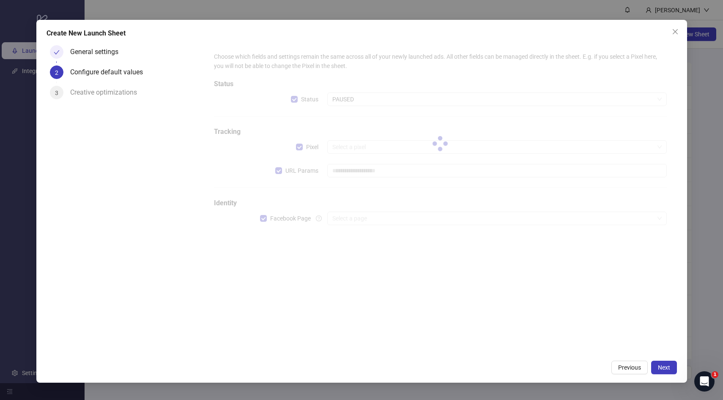
type input "**********"
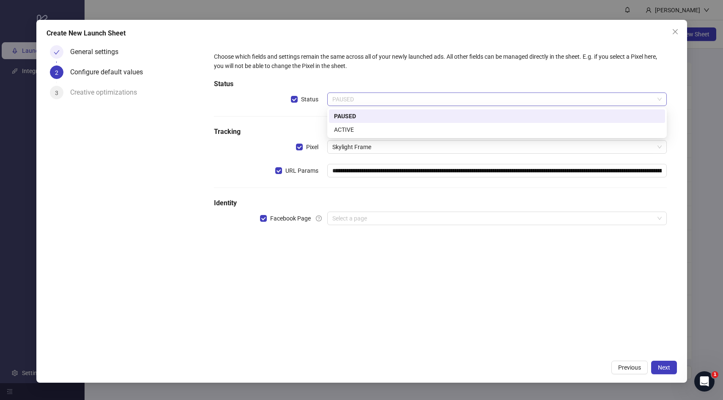
click at [362, 102] on span "PAUSED" at bounding box center [496, 99] width 329 height 13
click at [360, 128] on div "ACTIVE" at bounding box center [497, 129] width 326 height 9
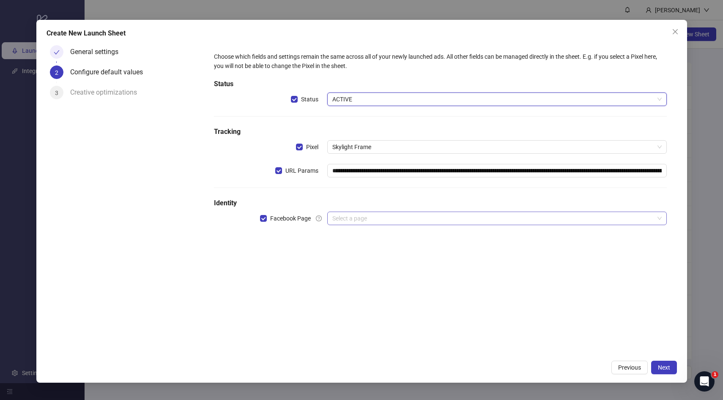
click at [361, 219] on input "search" at bounding box center [493, 218] width 322 height 13
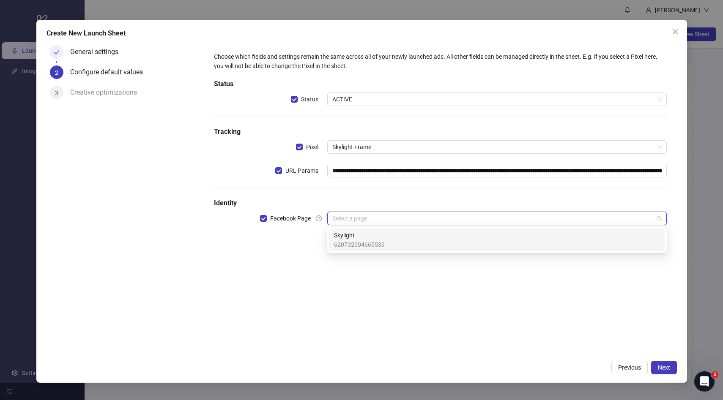
click at [365, 240] on span "620732004665539" at bounding box center [359, 244] width 51 height 9
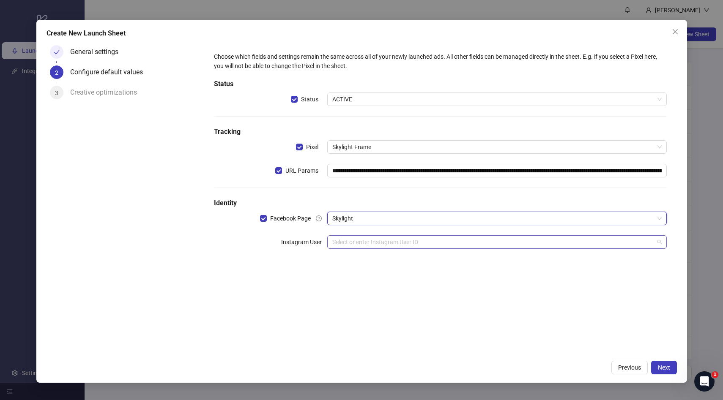
click at [364, 246] on input "search" at bounding box center [493, 242] width 322 height 13
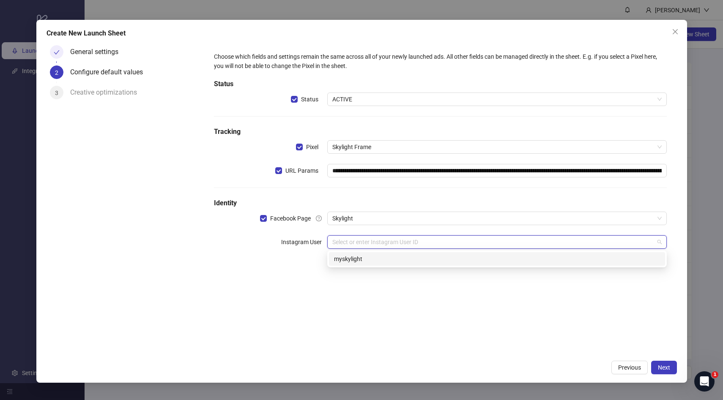
click at [362, 260] on div "myskylight" at bounding box center [497, 258] width 326 height 9
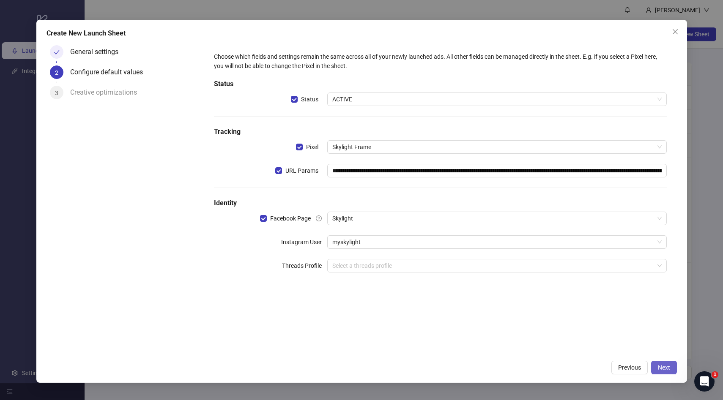
click at [667, 370] on span "Next" at bounding box center [664, 367] width 12 height 7
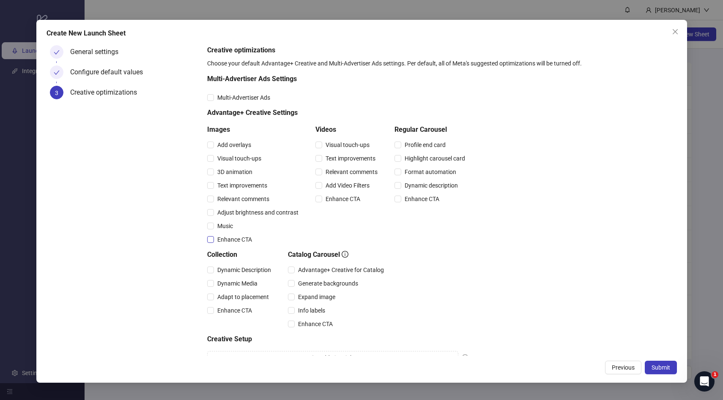
click at [237, 238] on span "Enhance CTA" at bounding box center [234, 239] width 41 height 9
click at [344, 196] on span "Enhance CTA" at bounding box center [342, 198] width 41 height 9
click at [253, 100] on span "Multi-Advertiser Ads" at bounding box center [244, 97] width 60 height 9
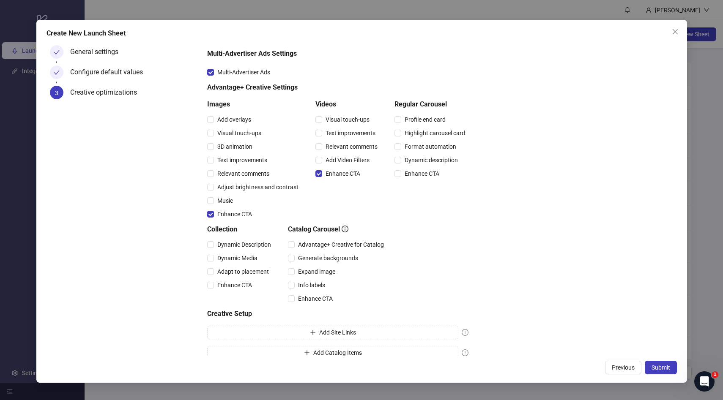
scroll to position [36, 0]
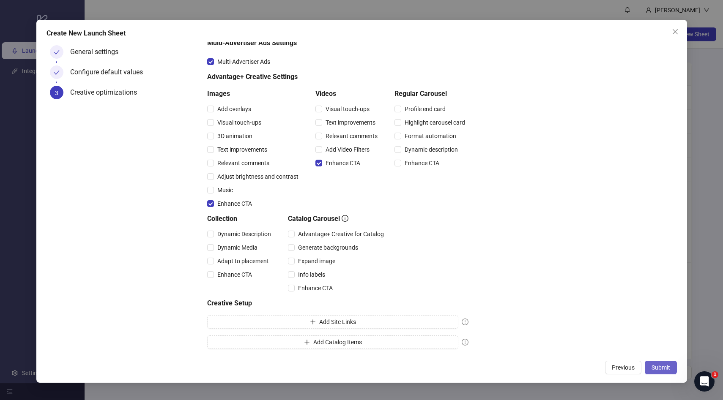
click at [655, 370] on span "Submit" at bounding box center [660, 367] width 19 height 7
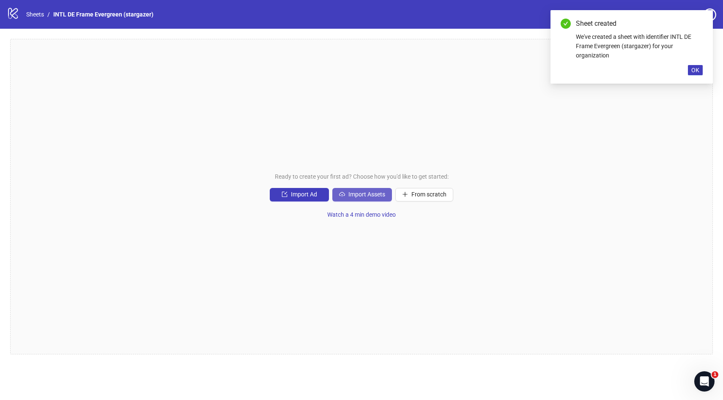
click at [361, 193] on span "Import Assets" at bounding box center [366, 194] width 37 height 7
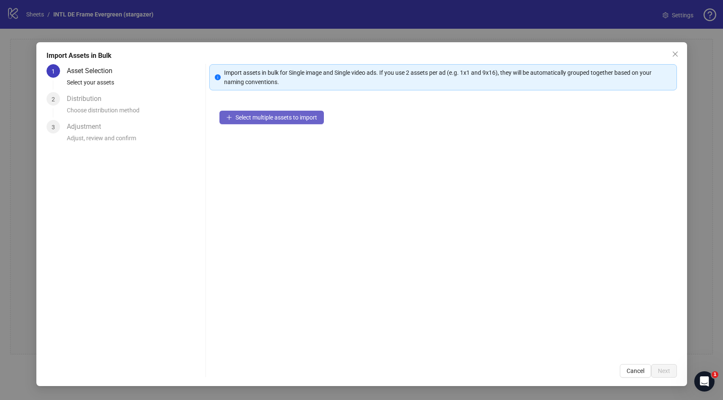
click at [284, 117] on span "Select multiple assets to import" at bounding box center [276, 117] width 82 height 7
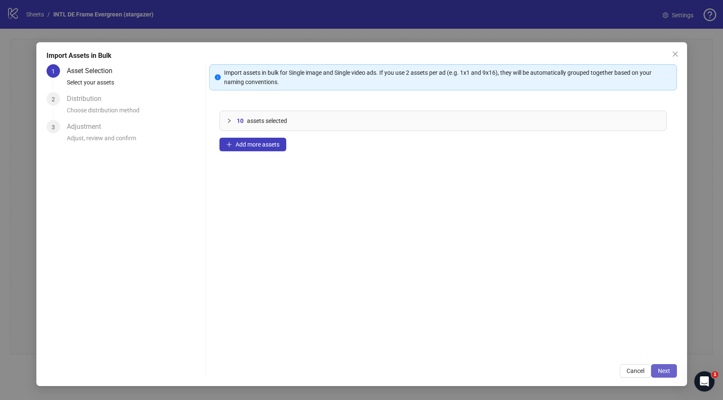
click at [668, 371] on span "Next" at bounding box center [664, 371] width 12 height 7
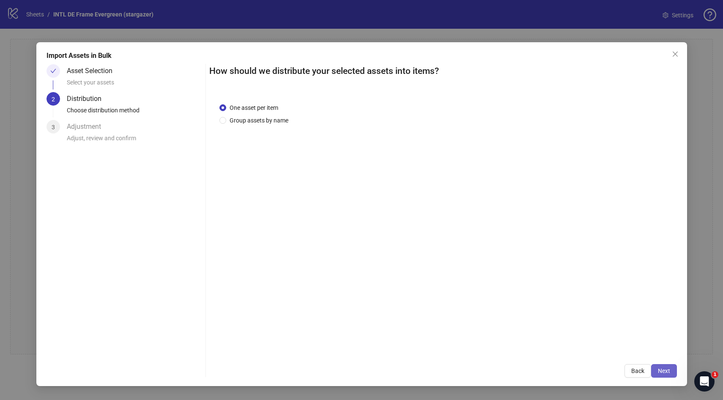
click at [667, 373] on span "Next" at bounding box center [664, 371] width 12 height 7
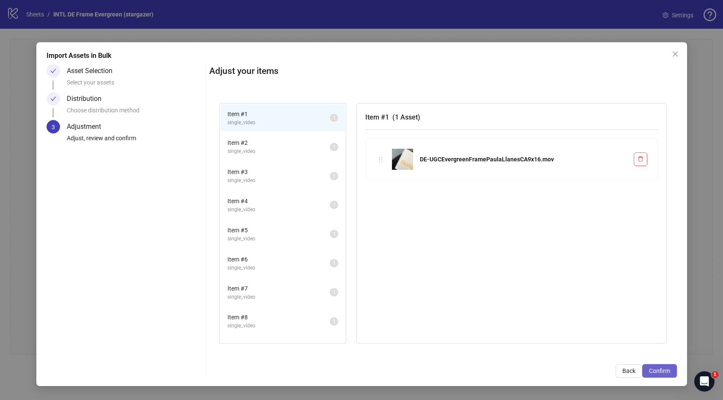
click at [655, 373] on span "Confirm" at bounding box center [659, 371] width 21 height 7
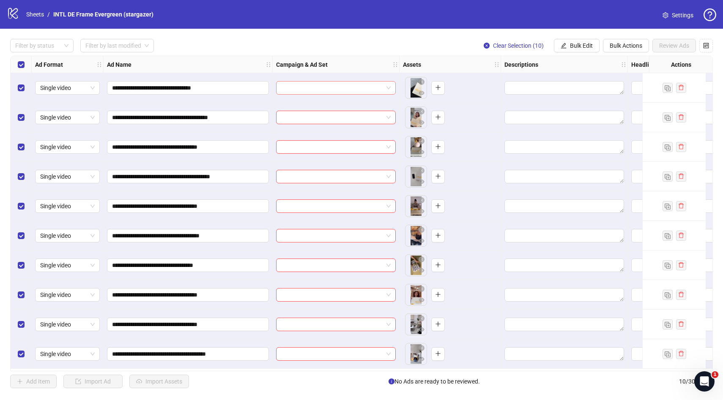
click at [349, 88] on input "search" at bounding box center [332, 88] width 102 height 13
type input "**"
click at [429, 31] on div "**********" at bounding box center [361, 214] width 723 height 370
click at [586, 48] on span "Bulk Edit" at bounding box center [581, 45] width 23 height 7
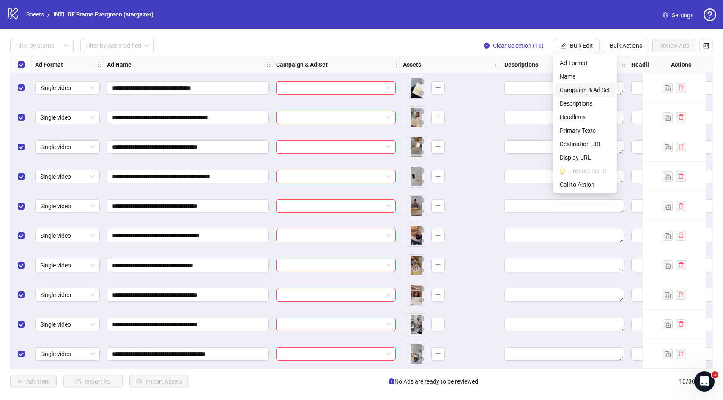
click at [585, 89] on span "Campaign & Ad Set" at bounding box center [584, 89] width 50 height 9
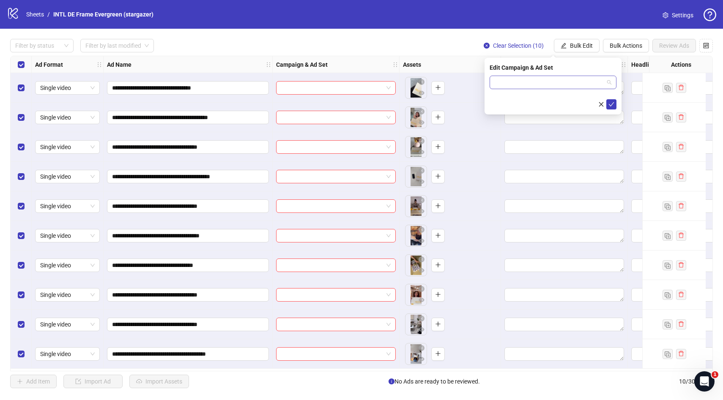
click at [545, 82] on input "search" at bounding box center [548, 82] width 109 height 13
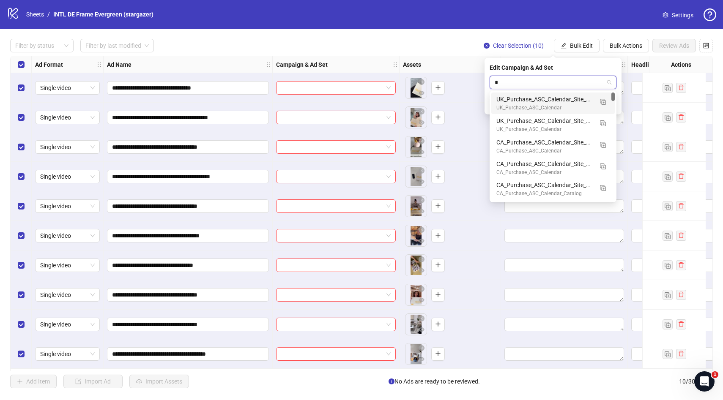
type input "**"
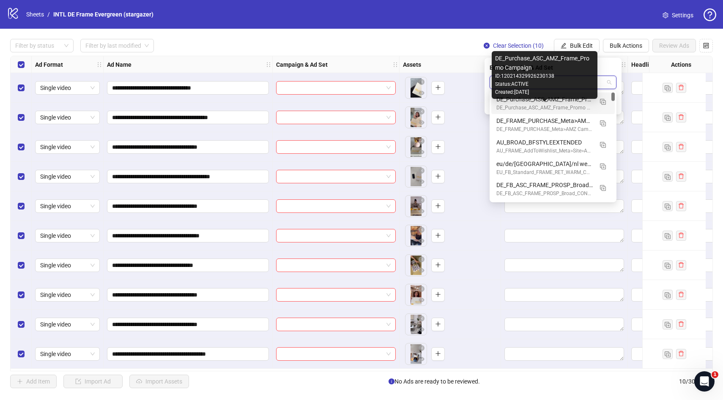
click at [546, 104] on div "DE_Purchase_ASC_AMZ_Frame_Promo Campaign" at bounding box center [544, 108] width 96 height 8
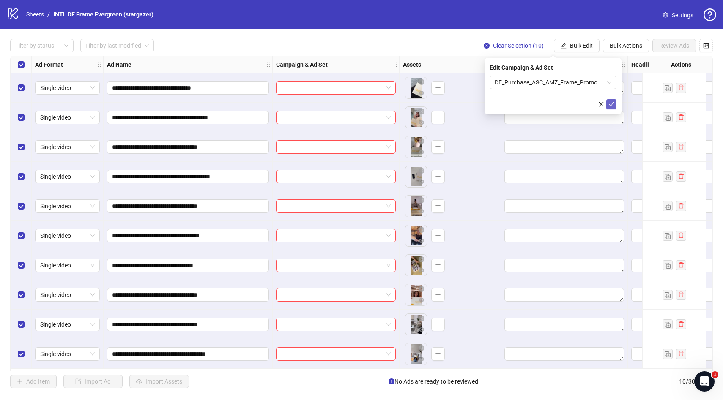
click at [614, 104] on icon "check" at bounding box center [611, 104] width 6 height 6
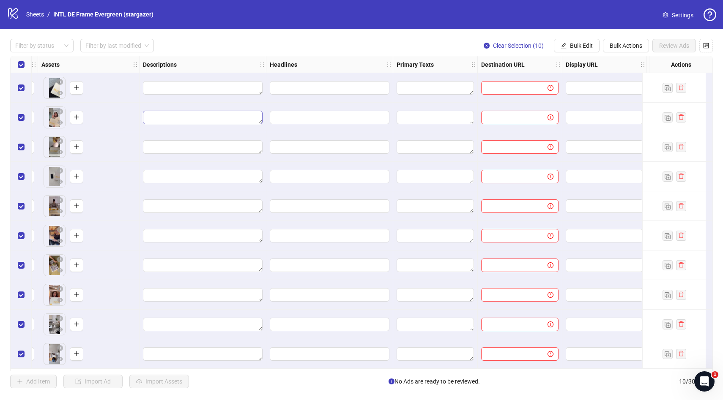
scroll to position [0, 367]
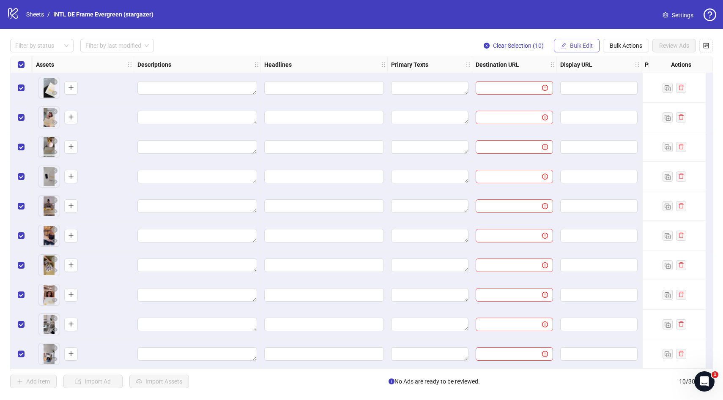
click at [577, 45] on span "Bulk Edit" at bounding box center [581, 45] width 23 height 7
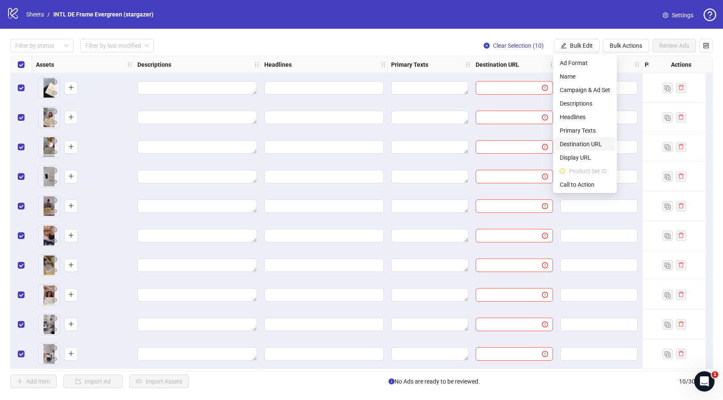
click at [597, 145] on span "Destination URL" at bounding box center [584, 143] width 50 height 9
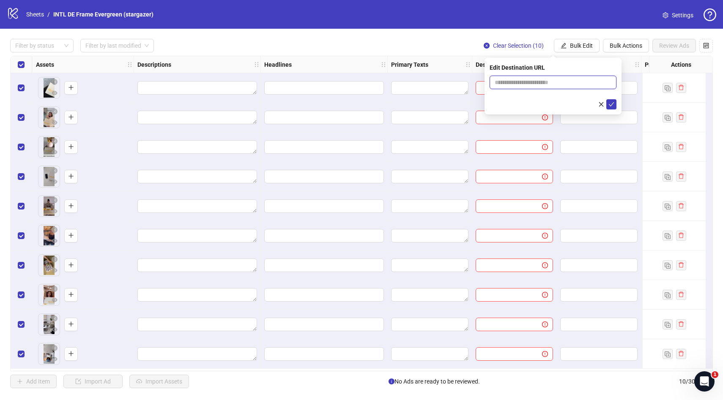
click at [546, 84] on input "text" at bounding box center [549, 82] width 110 height 9
paste input "**********"
type input "**********"
click at [610, 102] on icon "check" at bounding box center [611, 104] width 6 height 6
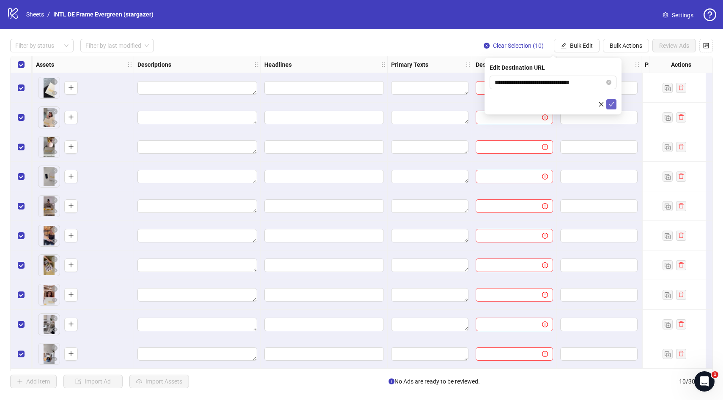
scroll to position [0, 0]
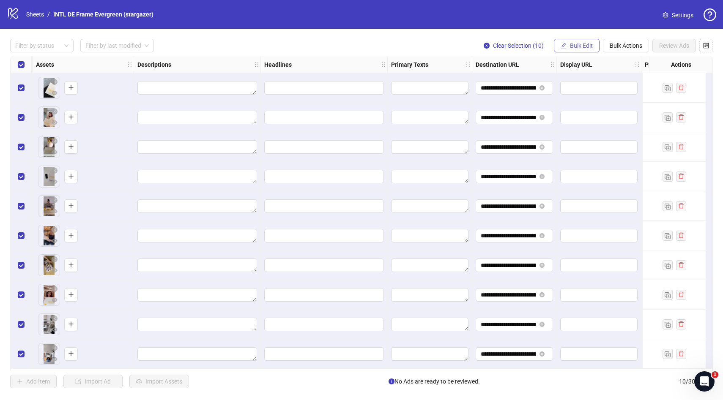
click at [579, 48] on span "Bulk Edit" at bounding box center [581, 45] width 23 height 7
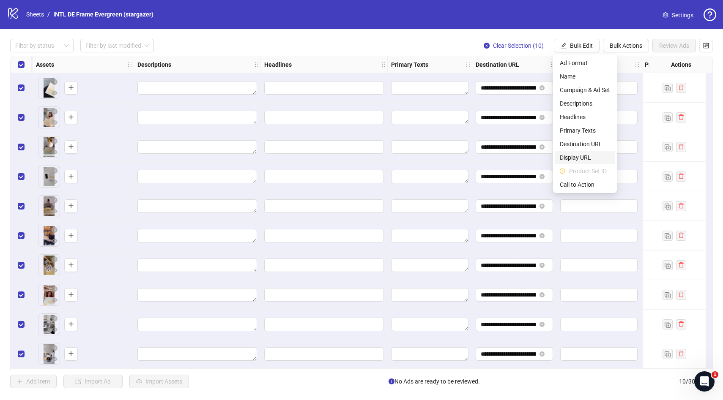
click at [577, 160] on span "Display URL" at bounding box center [584, 157] width 50 height 9
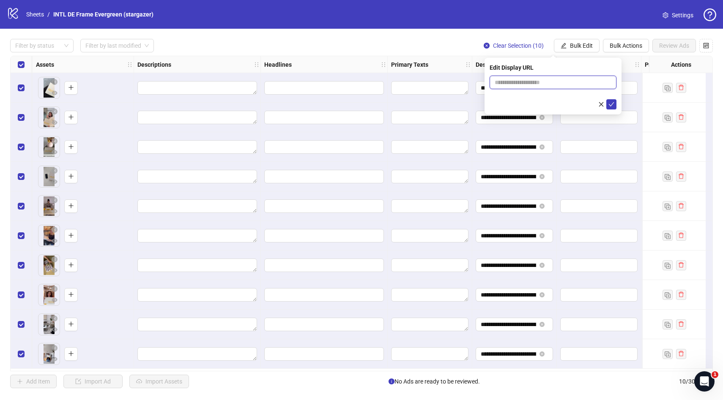
click at [539, 85] on input "text" at bounding box center [552, 83] width 127 height 14
paste input "**********"
type input "**********"
click at [609, 101] on icon "check" at bounding box center [611, 104] width 6 height 6
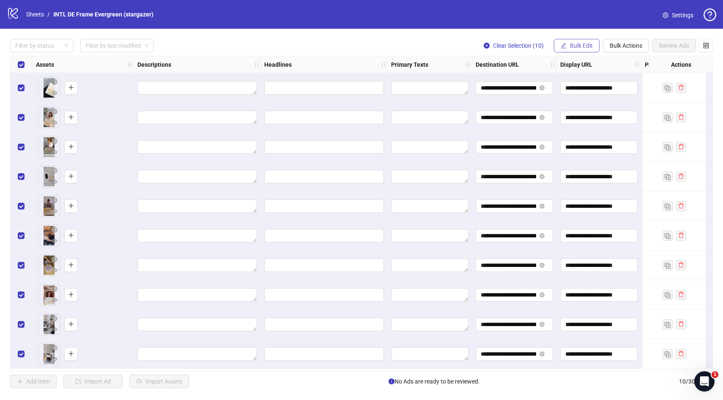
click at [589, 45] on span "Bulk Edit" at bounding box center [581, 45] width 23 height 7
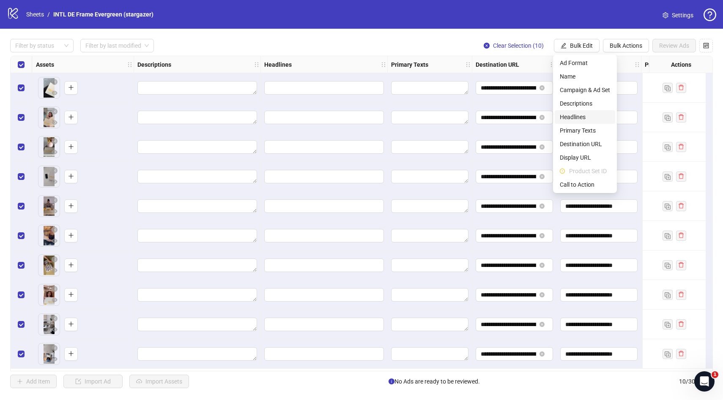
click at [585, 117] on span "Headlines" at bounding box center [584, 116] width 50 height 9
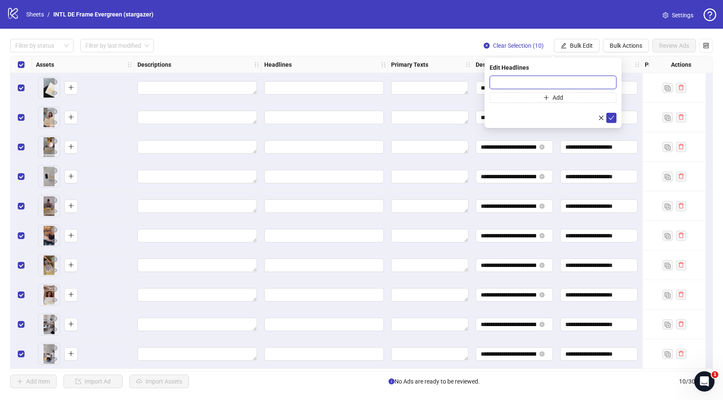
click at [566, 82] on input "text" at bounding box center [552, 83] width 127 height 14
paste input "**********"
type input "**********"
click at [612, 118] on icon "check" at bounding box center [611, 118] width 6 height 6
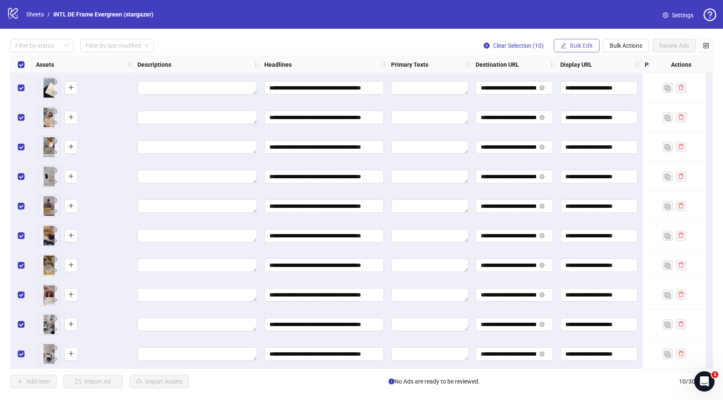
click at [588, 42] on span "Bulk Edit" at bounding box center [581, 45] width 23 height 7
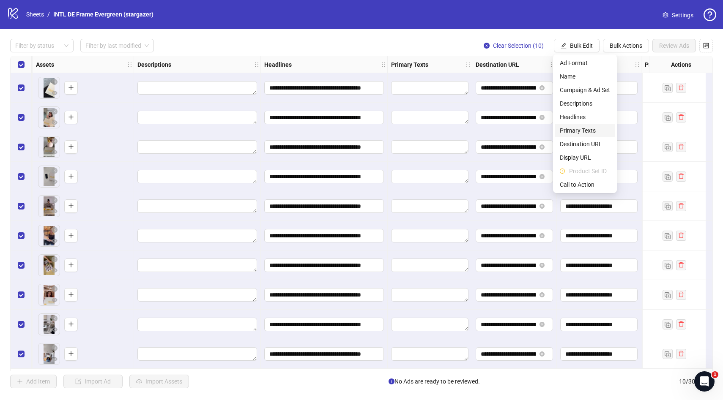
click at [591, 133] on span "Primary Texts" at bounding box center [584, 130] width 50 height 9
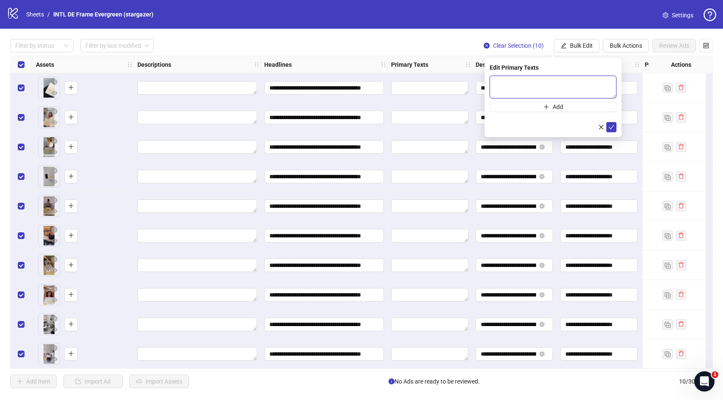
click at [551, 87] on textarea at bounding box center [552, 87] width 127 height 23
paste textarea "**********"
type textarea "**********"
click at [612, 127] on icon "check" at bounding box center [611, 127] width 6 height 6
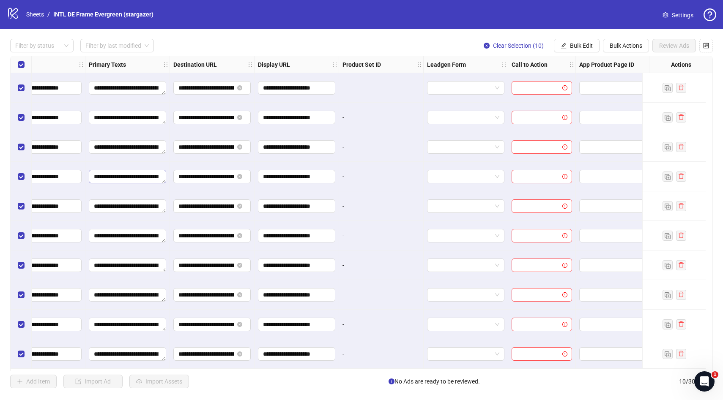
scroll to position [0, 686]
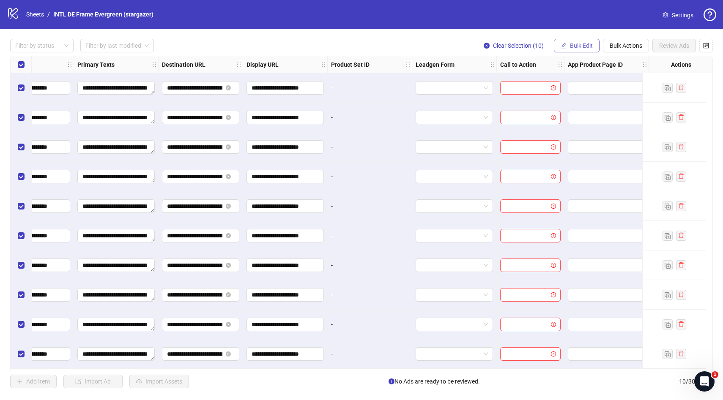
click at [578, 45] on span "Bulk Edit" at bounding box center [581, 45] width 23 height 7
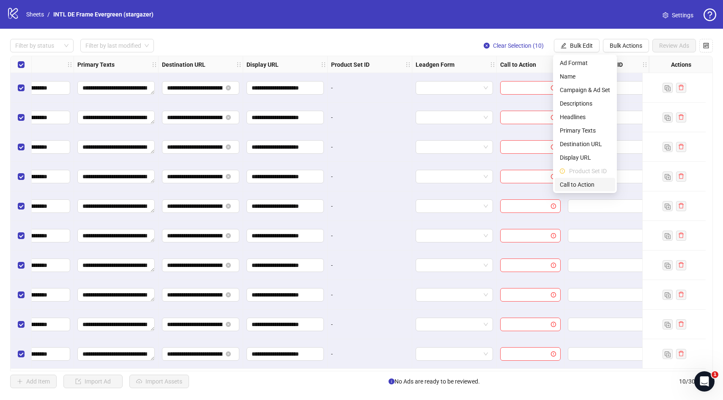
click at [587, 186] on span "Call to Action" at bounding box center [584, 184] width 50 height 9
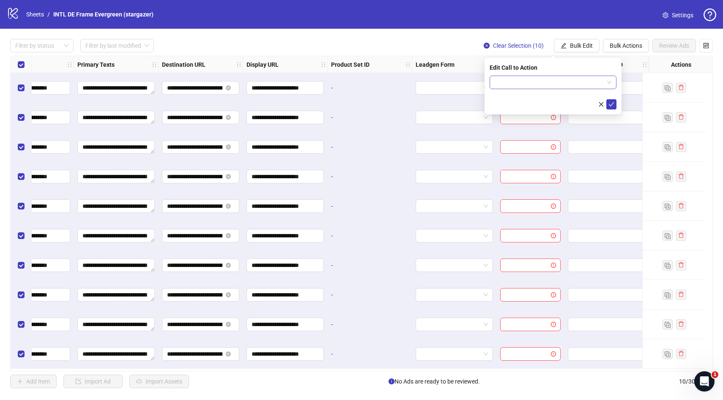
click at [557, 81] on input "search" at bounding box center [548, 82] width 109 height 13
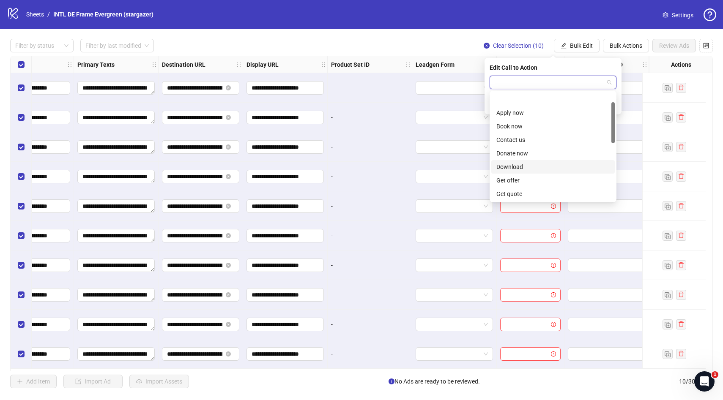
scroll to position [176, 0]
click at [521, 124] on div "Shop now" at bounding box center [552, 126] width 113 height 9
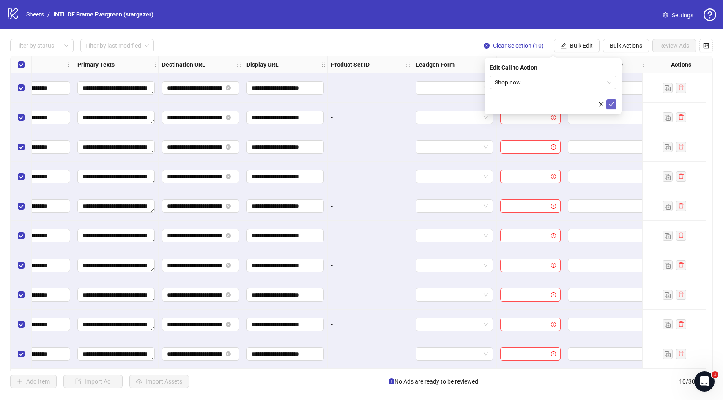
click at [615, 104] on button "submit" at bounding box center [611, 104] width 10 height 10
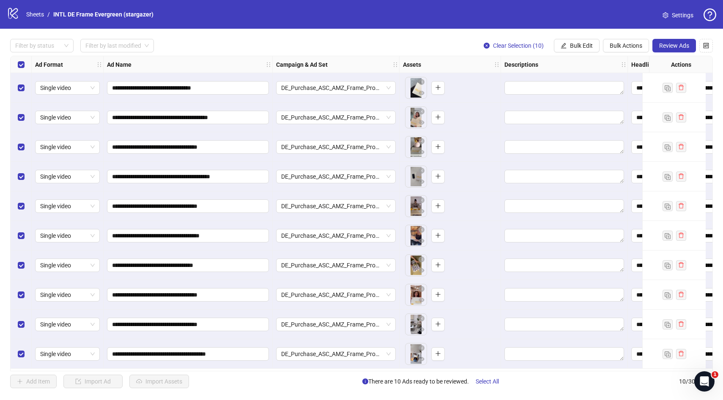
scroll to position [0, 0]
click at [677, 45] on span "Review Ads" at bounding box center [674, 45] width 30 height 7
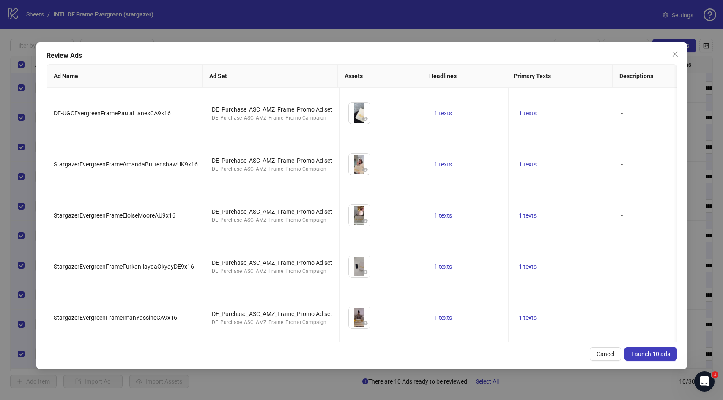
click at [643, 352] on span "Launch 10 ads" at bounding box center [650, 354] width 39 height 7
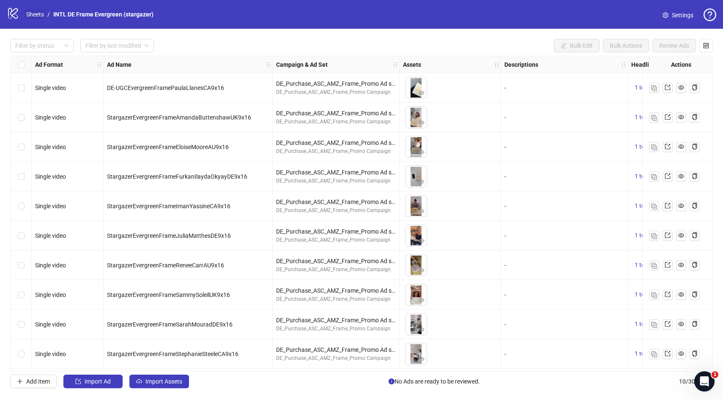
click at [34, 15] on link "Sheets" at bounding box center [35, 14] width 21 height 9
